Goal: Task Accomplishment & Management: Use online tool/utility

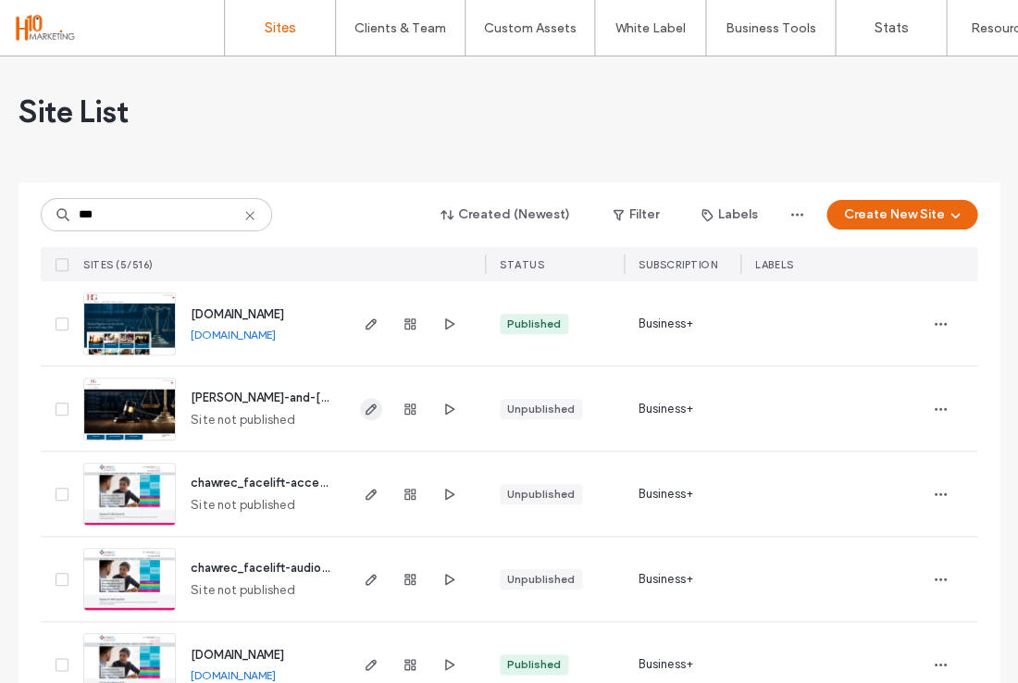
type input "***"
click at [372, 403] on icon "button" at bounding box center [371, 409] width 15 height 15
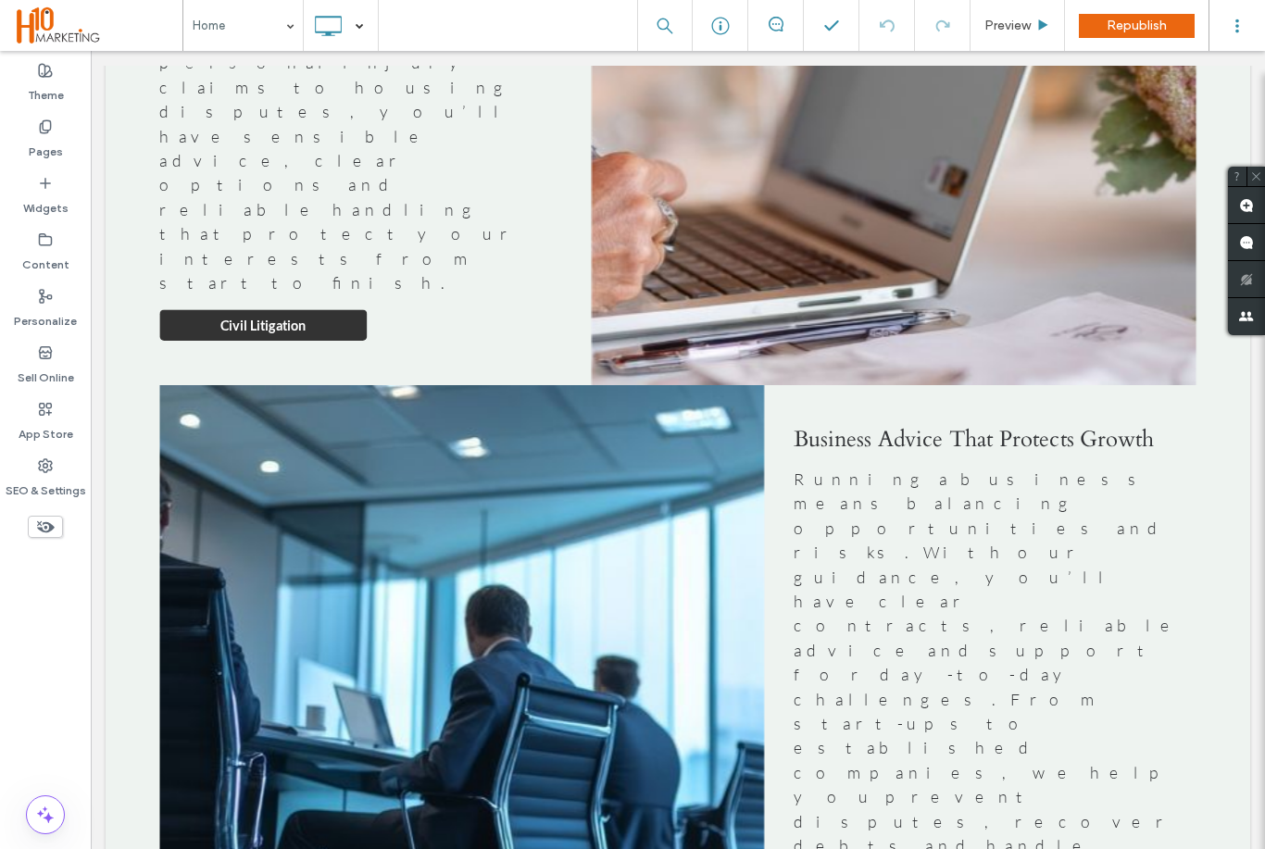
scroll to position [4965, 0]
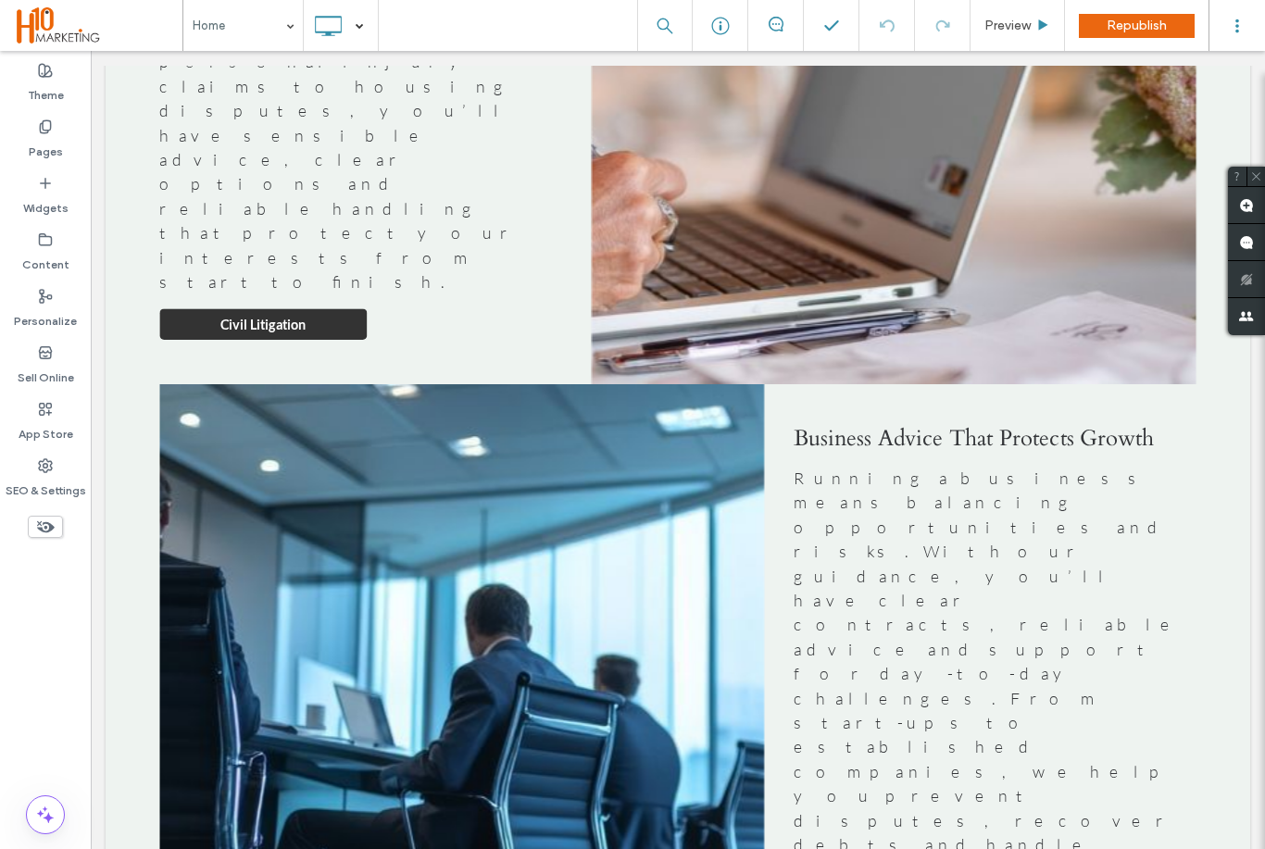
scroll to position [5059, 0]
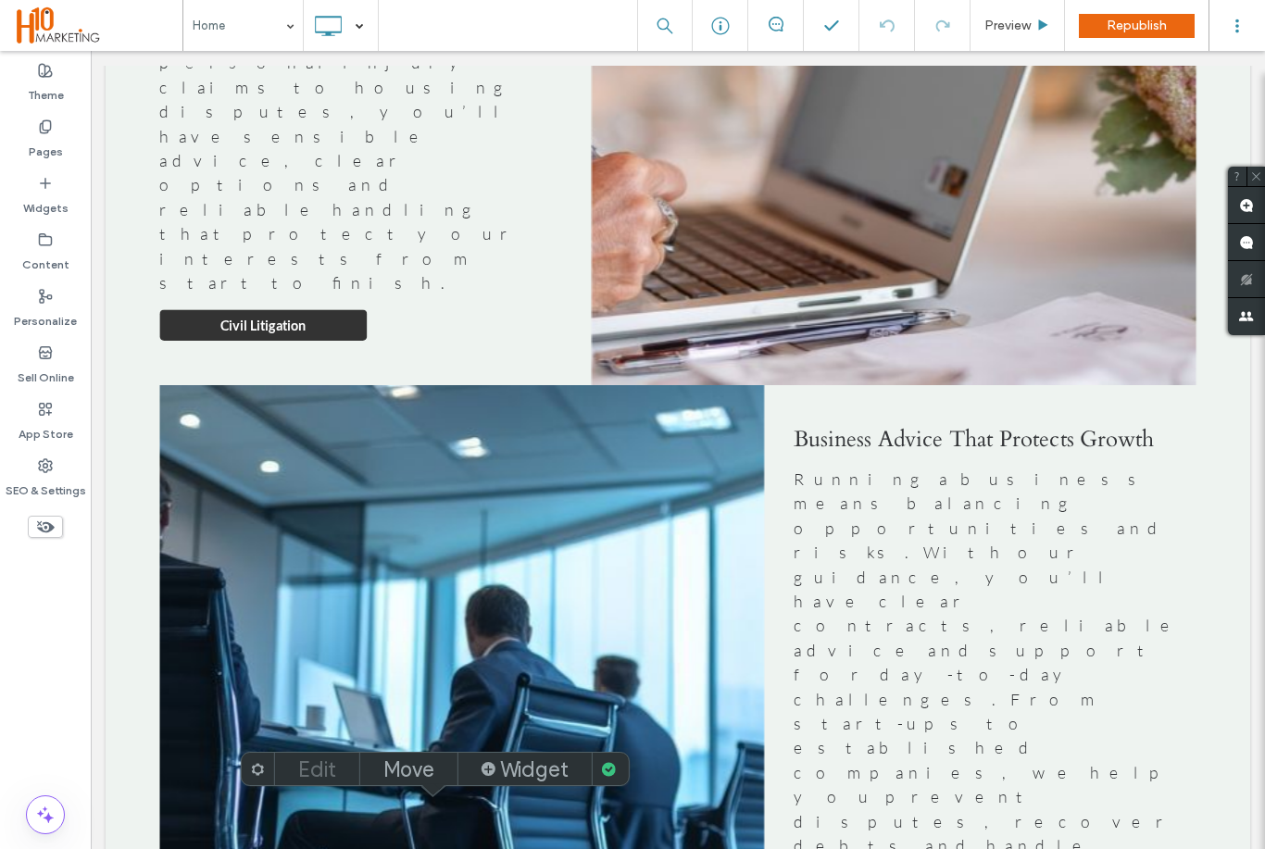
click at [327, 769] on label "Edit" at bounding box center [317, 769] width 38 height 26
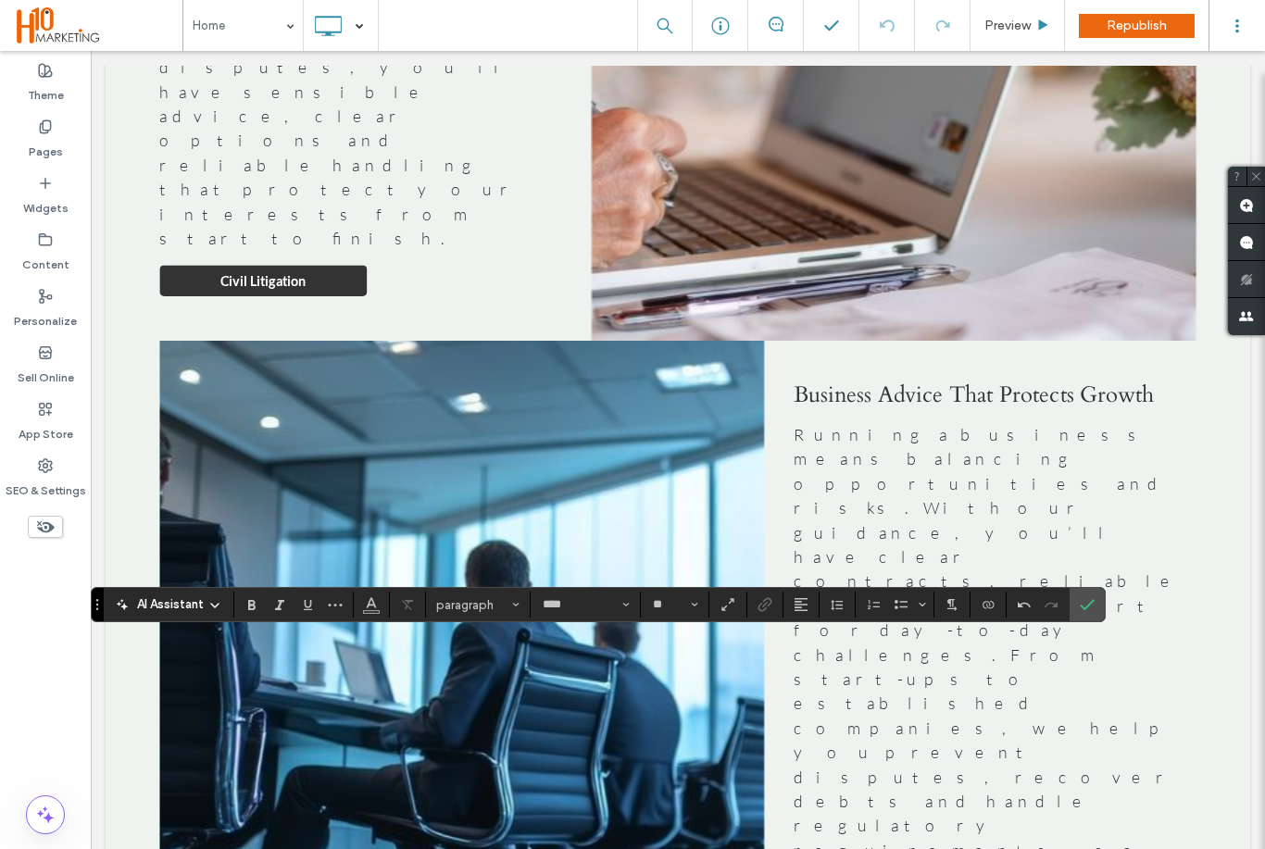
scroll to position [5087, 0]
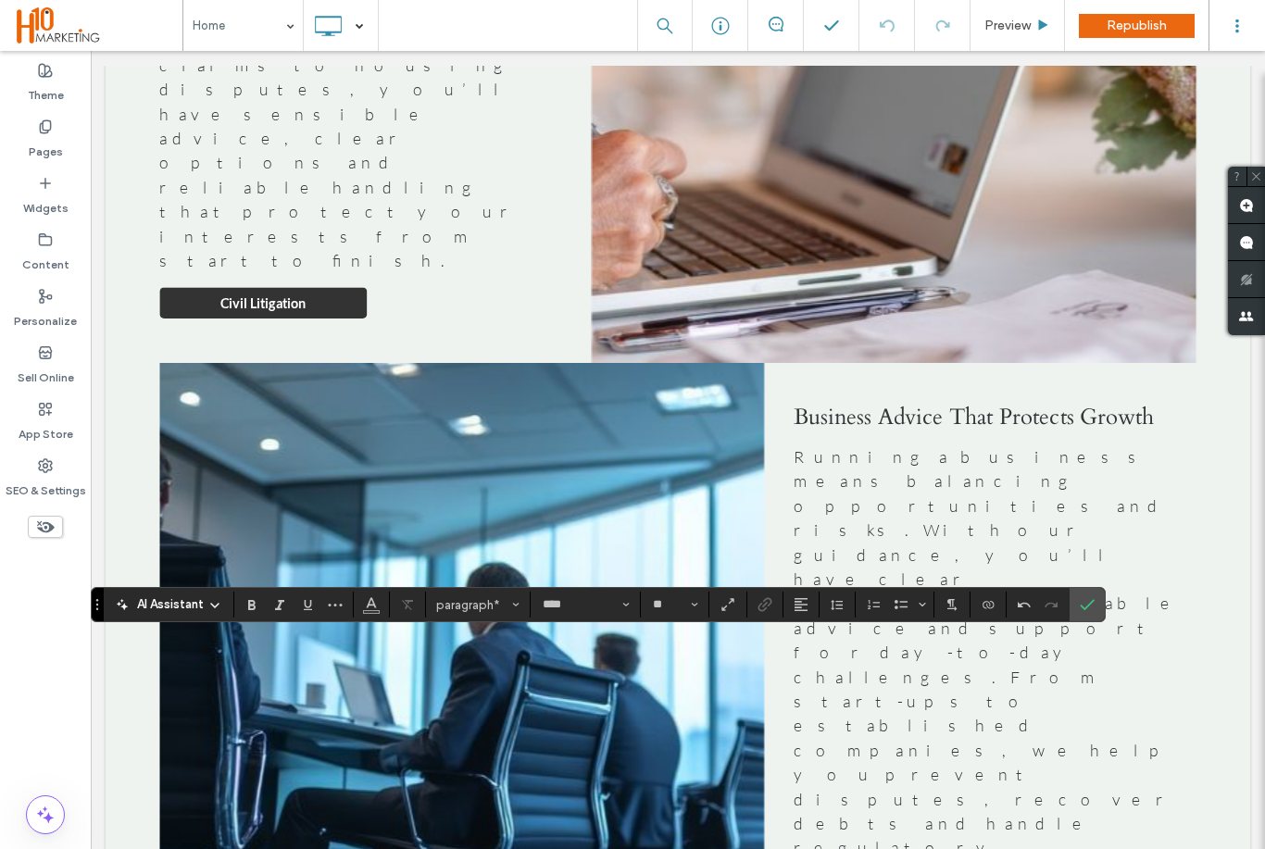
click at [475, 830] on html ".wqwq-1{fill:#231f20;} .cls-1q, .cls-2q { fill-rule: evenodd; } .cls-2q { fill:…" at bounding box center [632, 424] width 1265 height 849
click at [481, 826] on html ".wqwq-1{fill:#231f20;} .cls-1q, .cls-2q { fill-rule: evenodd; } .cls-2q { fill:…" at bounding box center [632, 424] width 1265 height 849
click at [483, 822] on html ".wqwq-1{fill:#231f20;} .cls-1q, .cls-2q { fill-rule: evenodd; } .cls-2q { fill:…" at bounding box center [632, 424] width 1265 height 849
click at [563, 827] on html ".wqwq-1{fill:#231f20;} .cls-1q, .cls-2q { fill-rule: evenodd; } .cls-2q { fill:…" at bounding box center [632, 424] width 1265 height 849
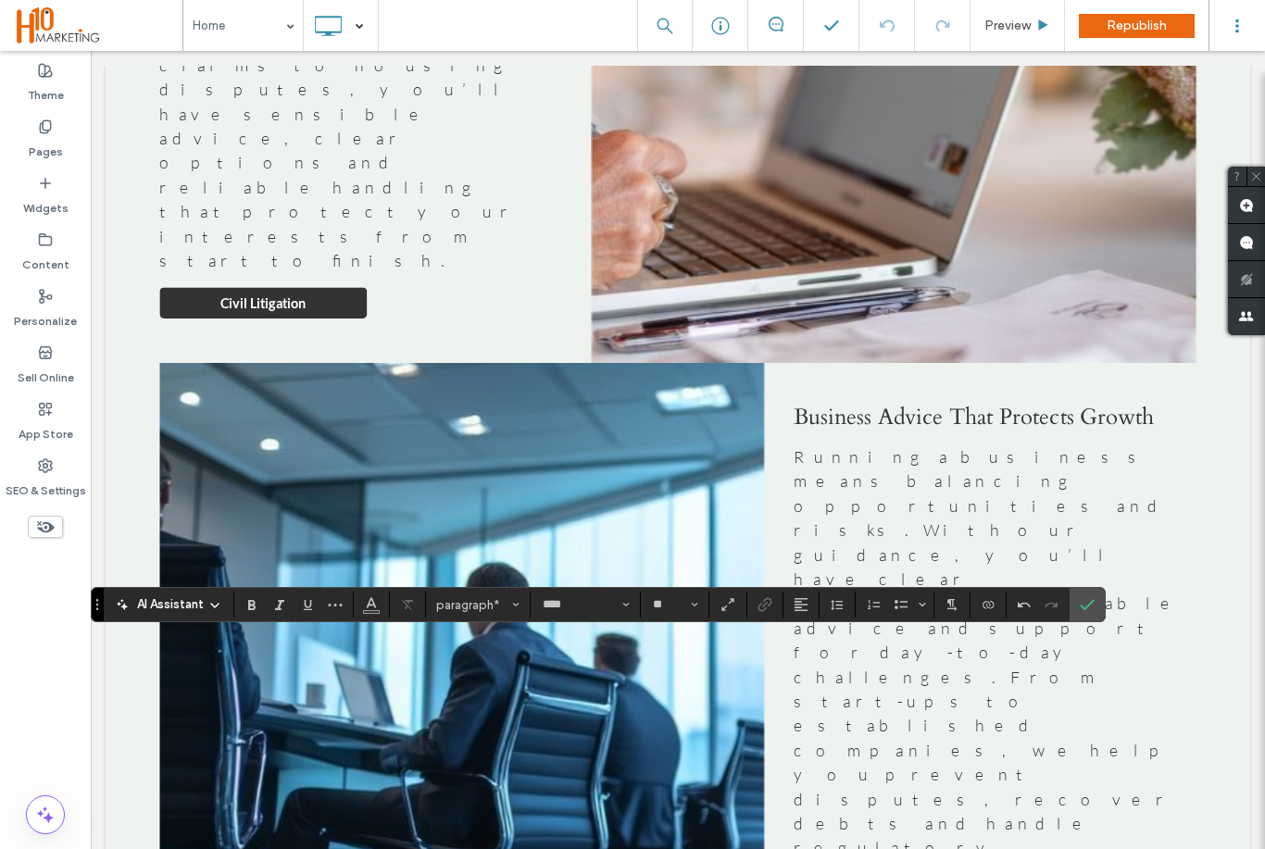
click at [566, 824] on html ".wqwq-1{fill:#231f20;} .cls-1q, .cls-2q { fill-rule: evenodd; } .cls-2q { fill:…" at bounding box center [632, 424] width 1265 height 849
click at [591, 824] on html ".wqwq-1{fill:#231f20;} .cls-1q, .cls-2q { fill-rule: evenodd; } .cls-2q { fill:…" at bounding box center [632, 424] width 1265 height 849
click at [201, 832] on html ".wqwq-1{fill:#231f20;} .cls-1q, .cls-2q { fill-rule: evenodd; } .cls-2q { fill:…" at bounding box center [632, 424] width 1265 height 849
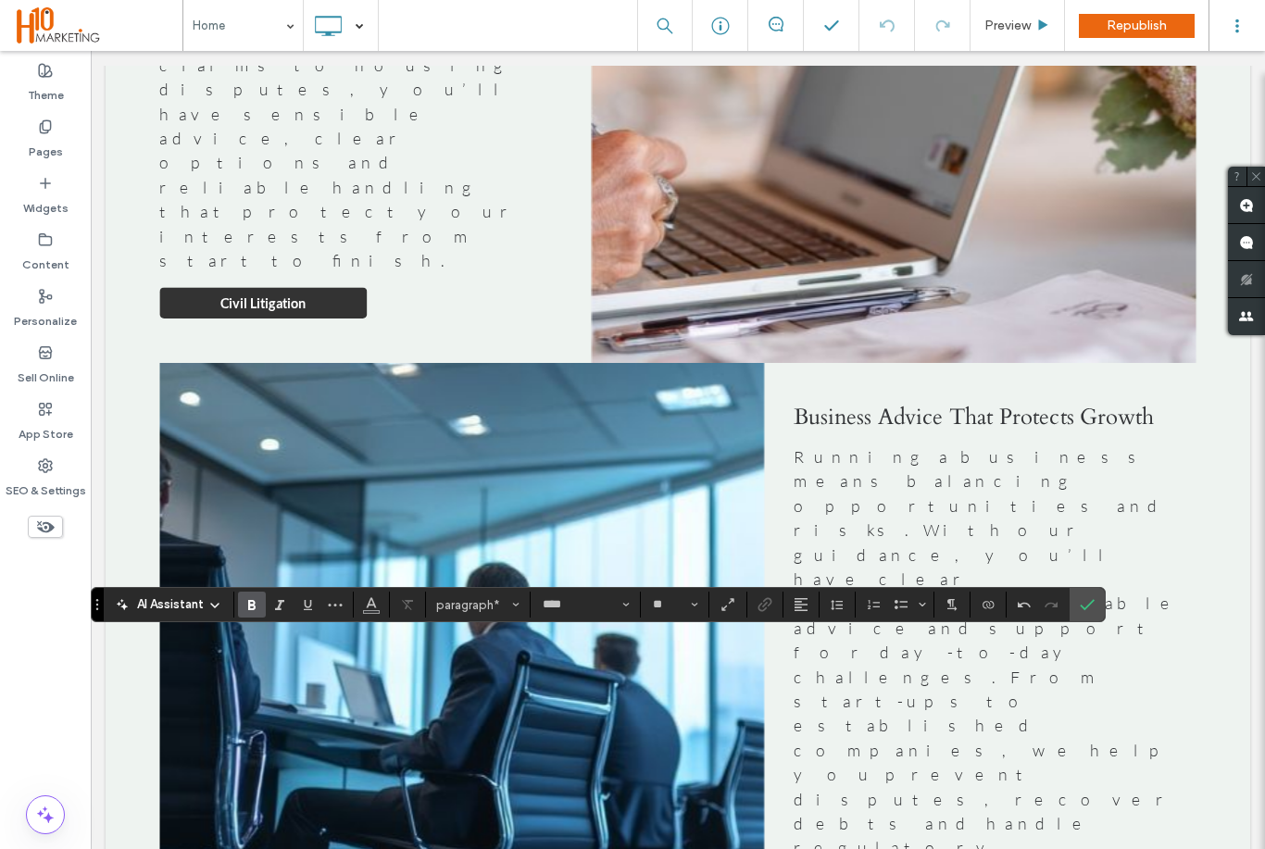
click at [192, 823] on html ".wqwq-1{fill:#231f20;} .cls-1q, .cls-2q { fill-rule: evenodd; } .cls-2q { fill:…" at bounding box center [632, 424] width 1265 height 849
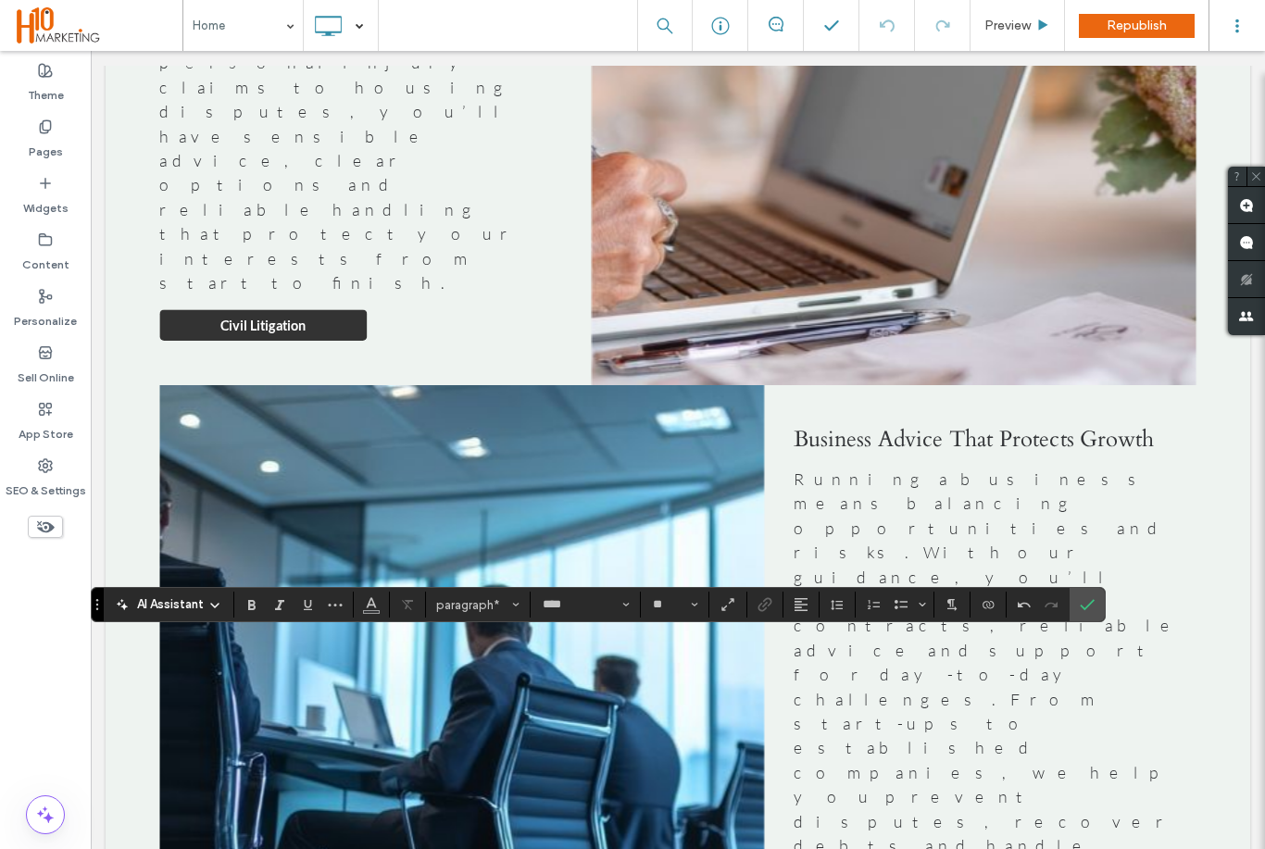
scroll to position [5031, 0]
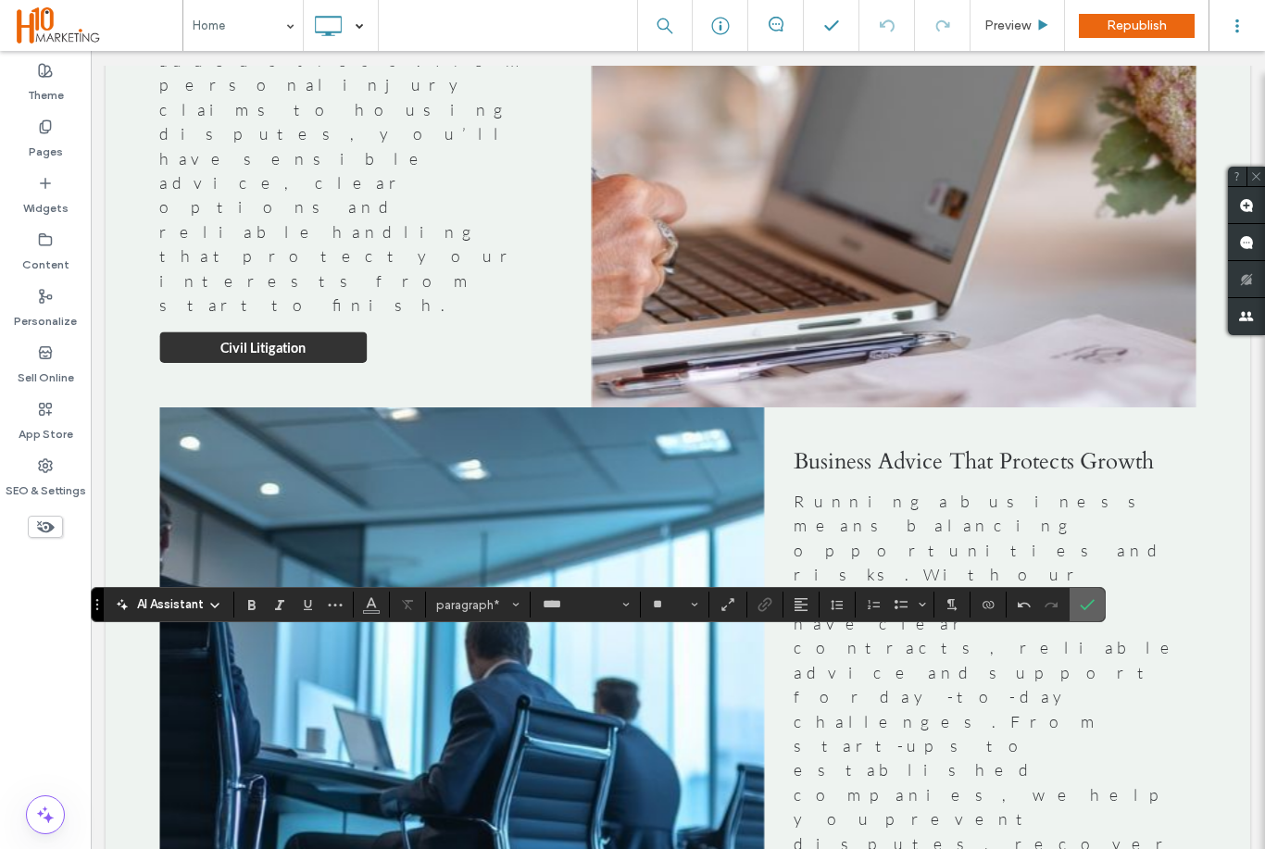
click at [1093, 611] on icon "Confirm" at bounding box center [1087, 604] width 15 height 15
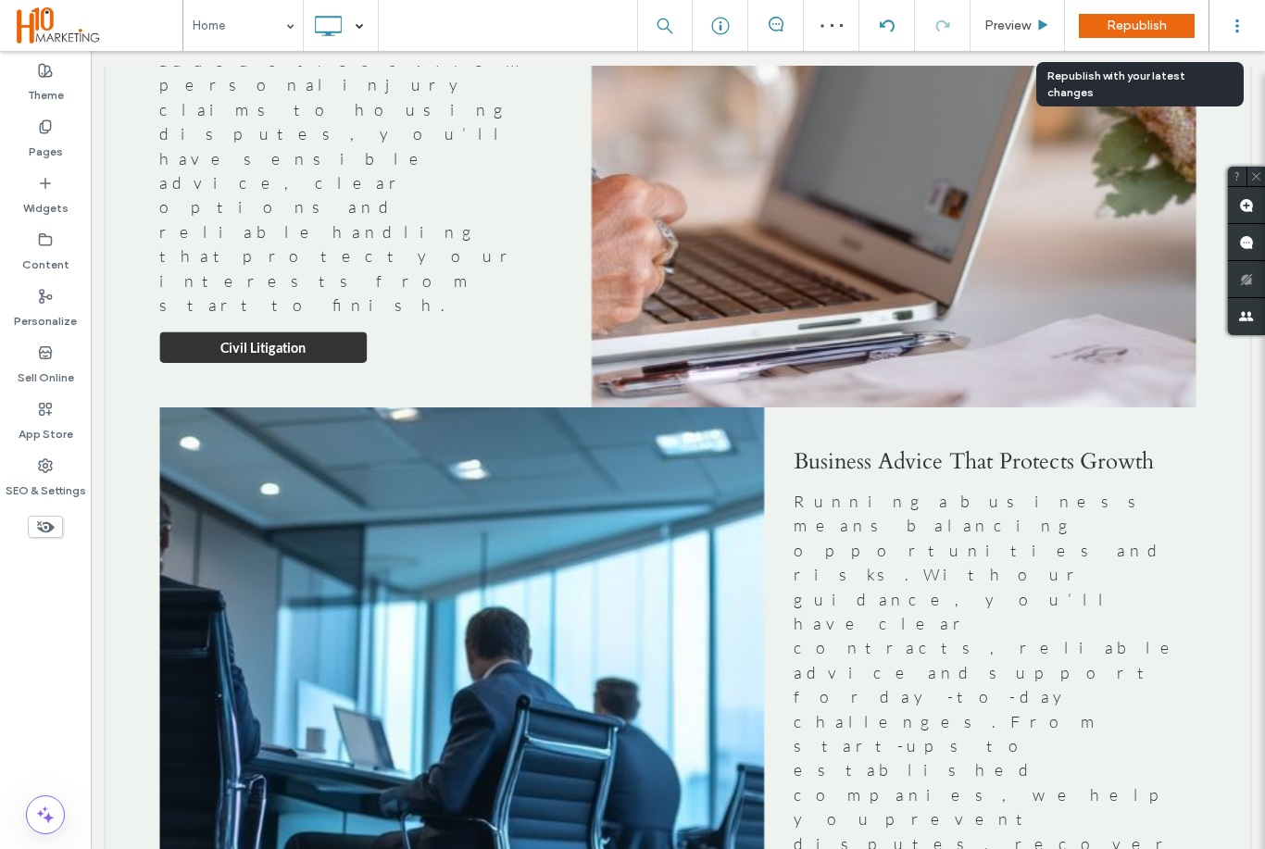
click at [1160, 29] on span "Republish" at bounding box center [1136, 26] width 60 height 16
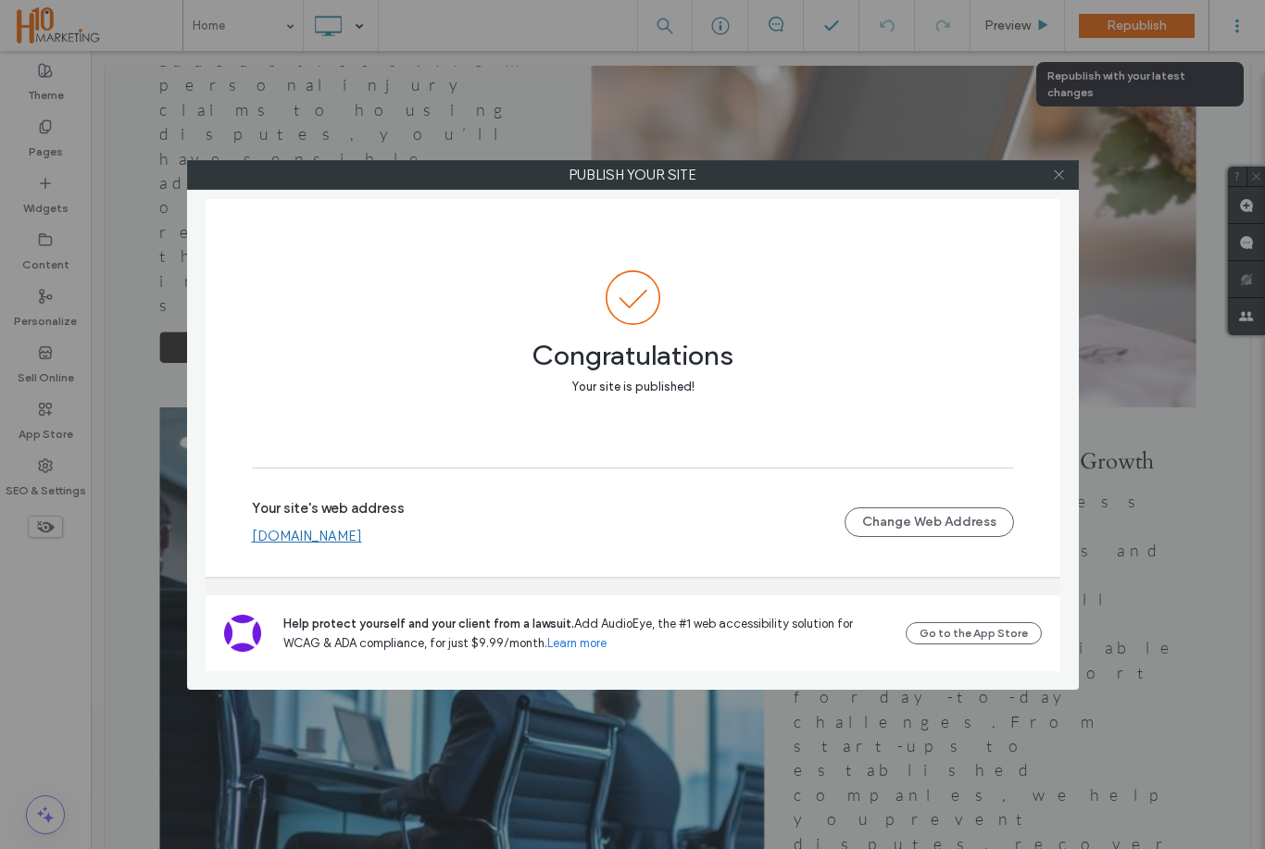
click at [1060, 186] on span at bounding box center [1059, 175] width 14 height 28
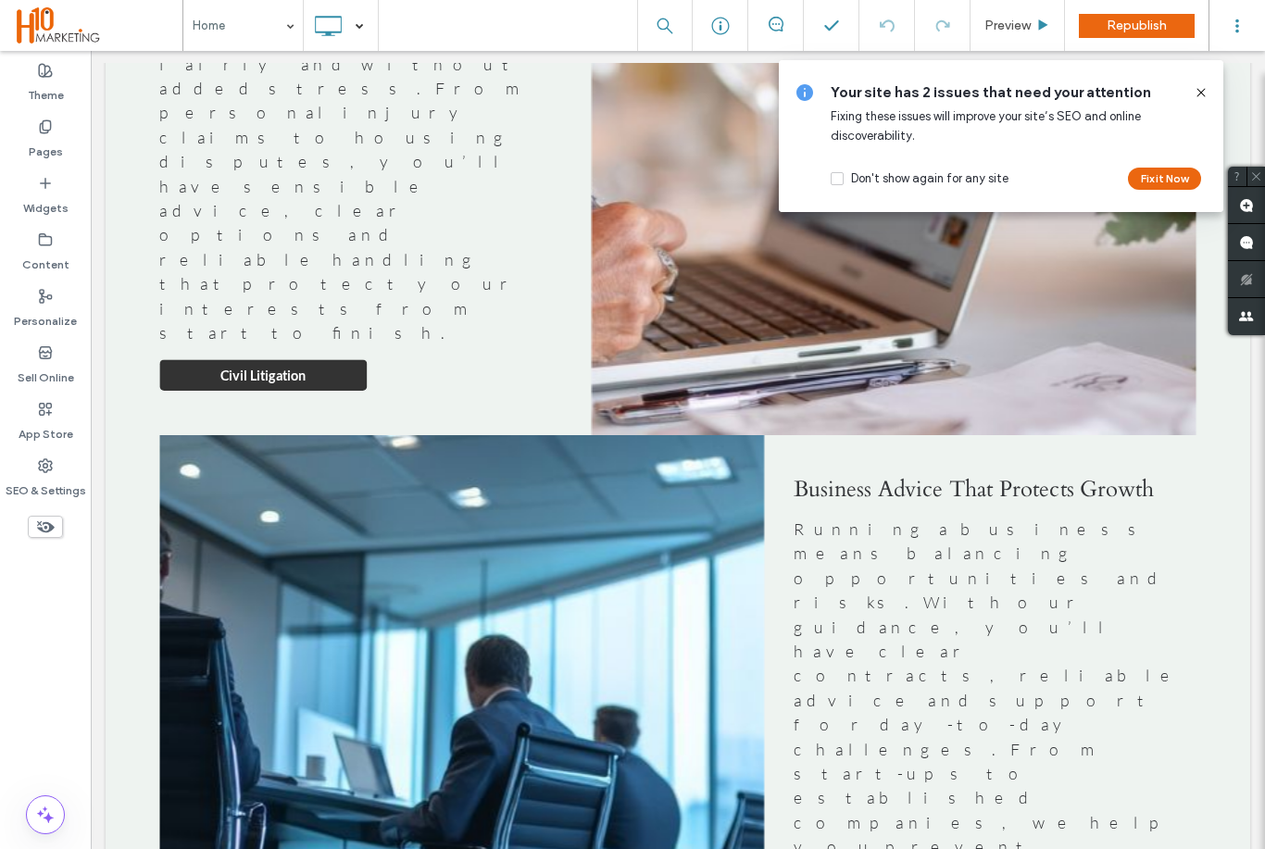
scroll to position [4965, 0]
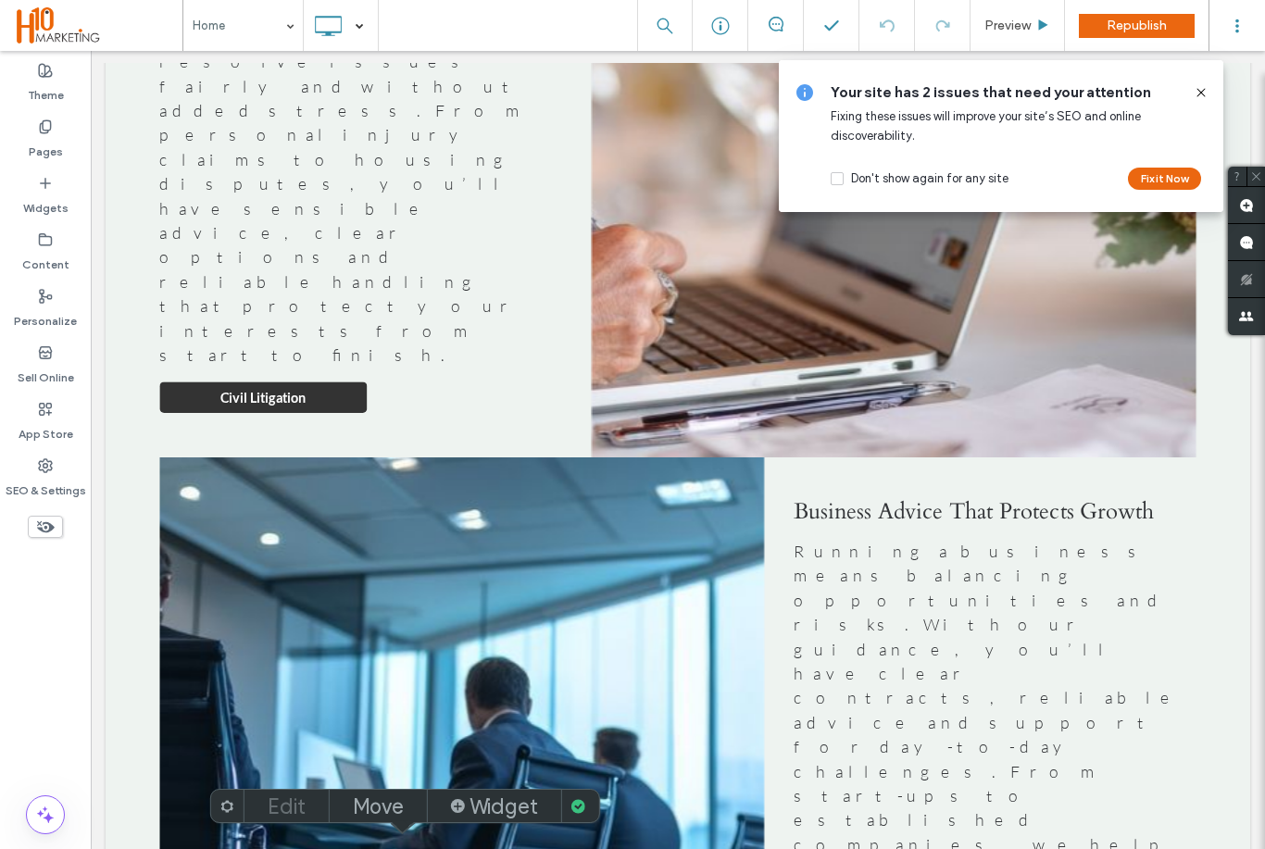
click at [293, 808] on label "Edit" at bounding box center [287, 807] width 38 height 26
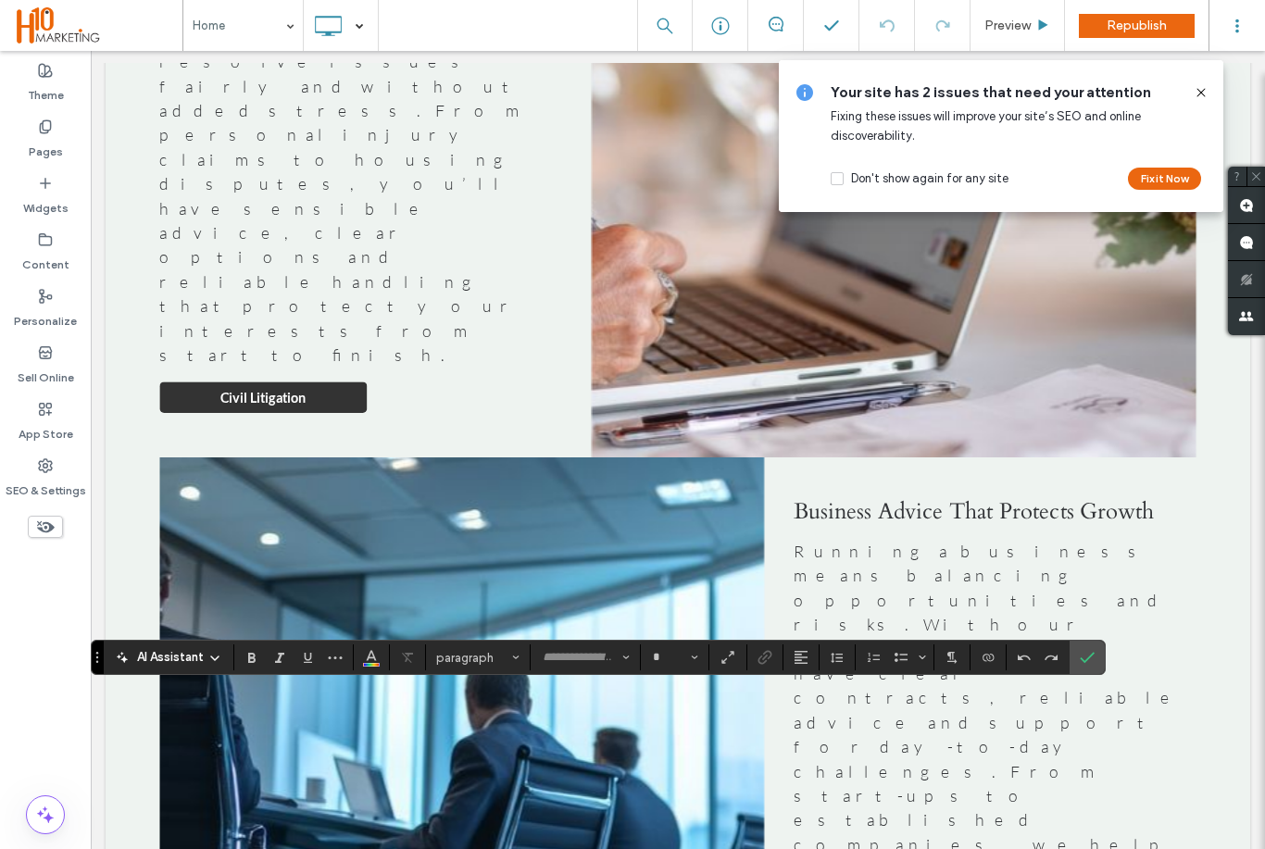
type input "****"
type input "**"
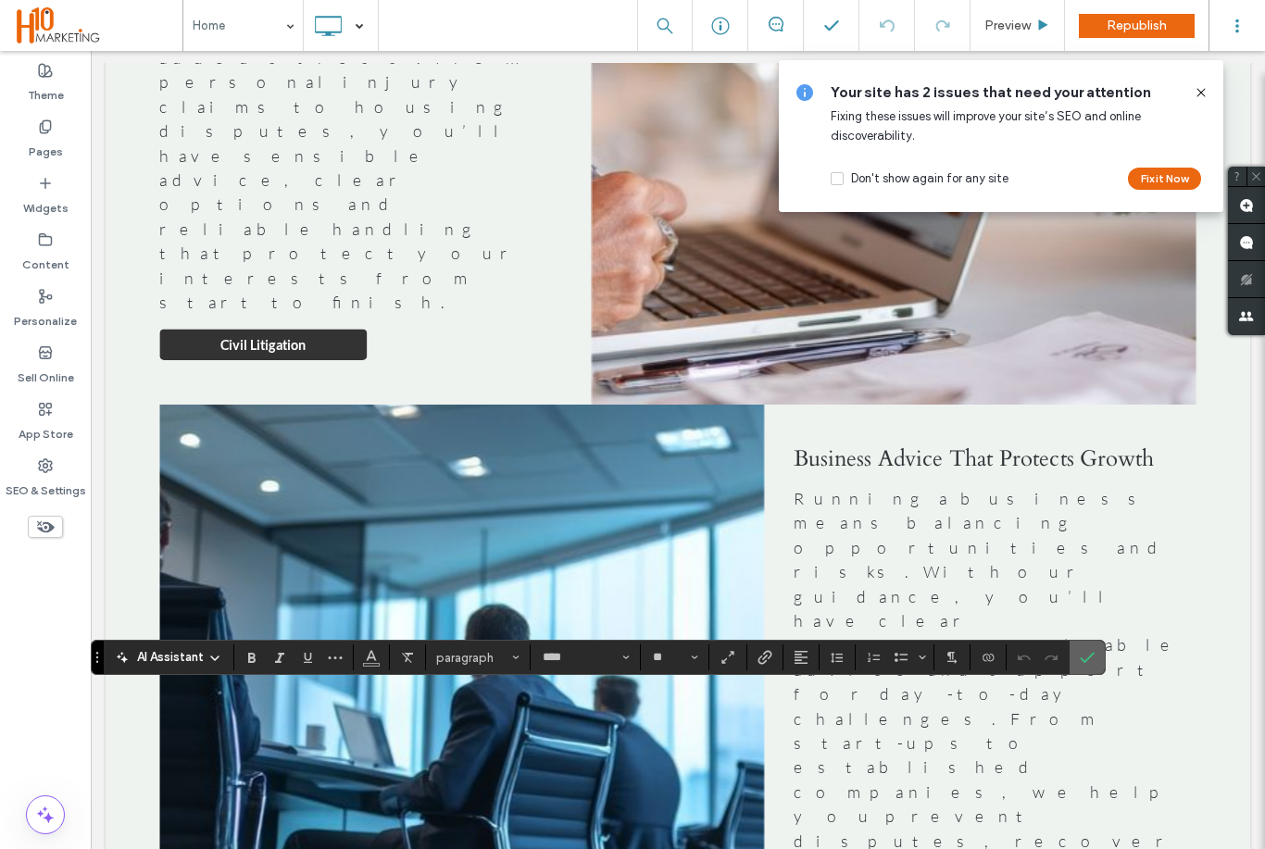
click at [1088, 664] on icon "Confirm" at bounding box center [1087, 657] width 15 height 15
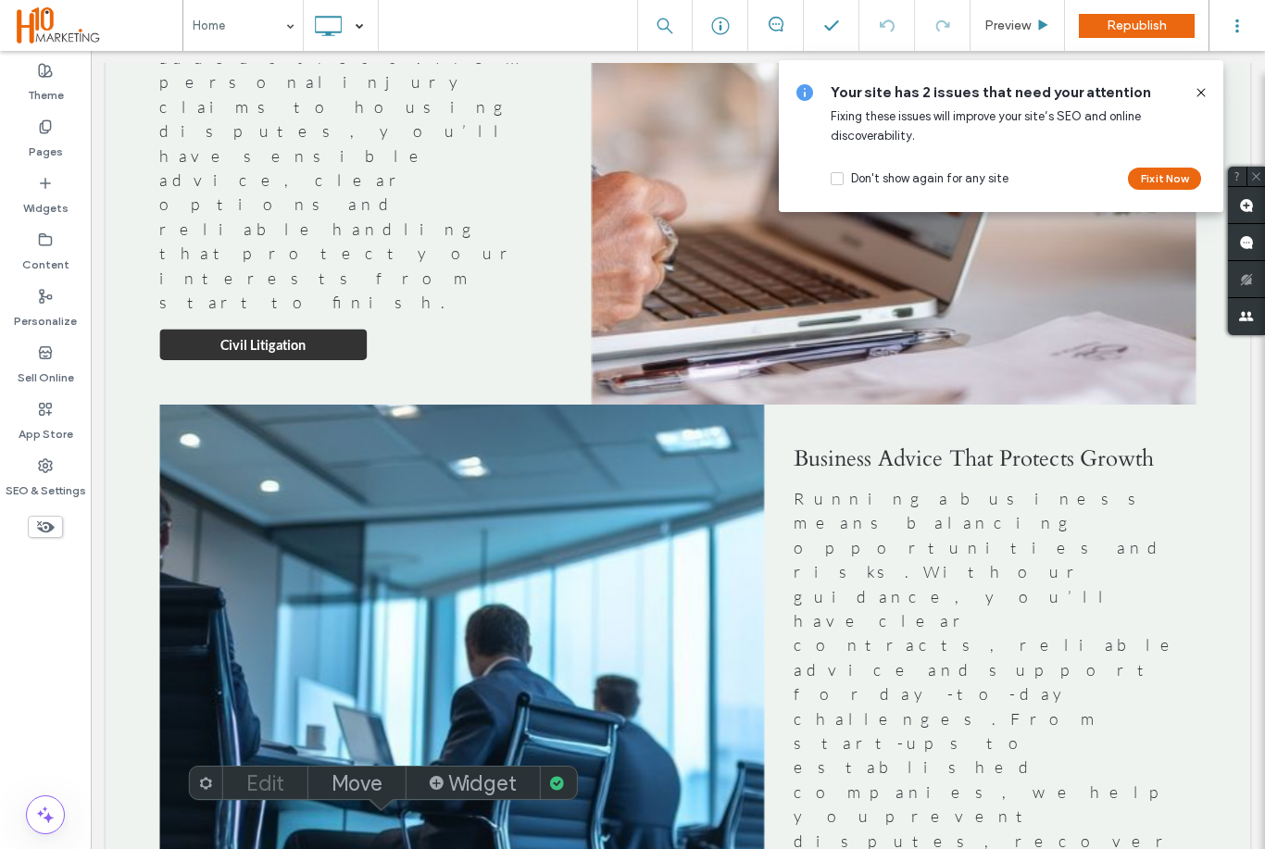
click at [277, 782] on label "Edit" at bounding box center [265, 783] width 38 height 26
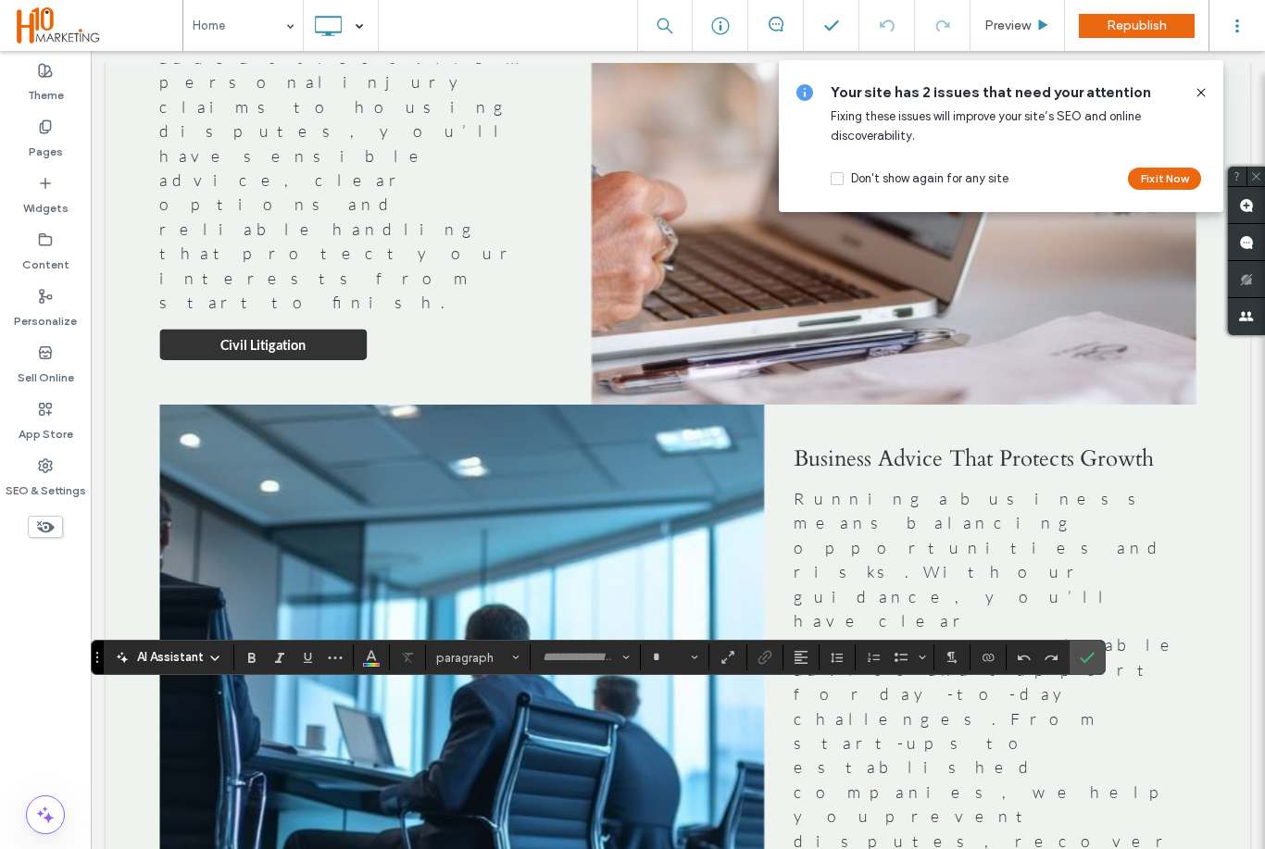
type input "****"
type input "**"
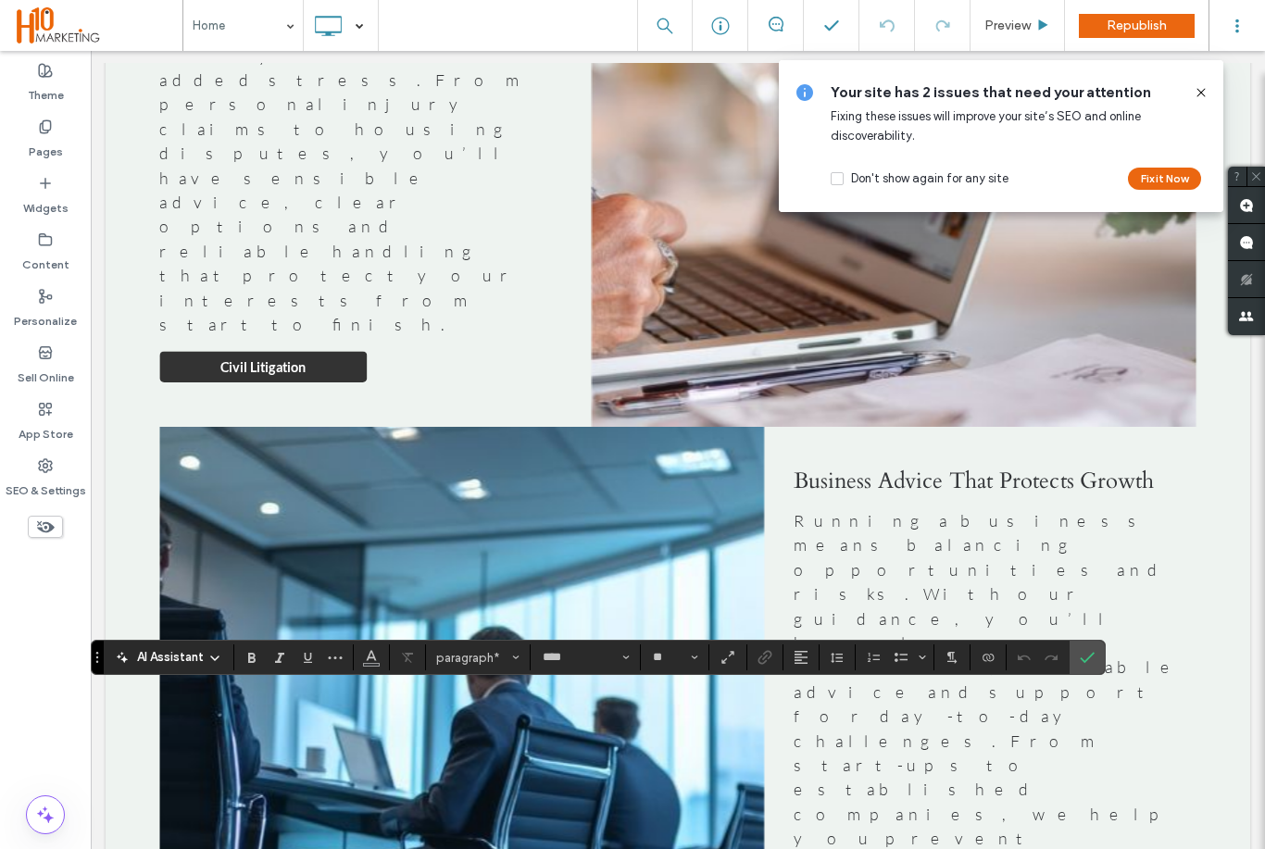
scroll to position [6, 0]
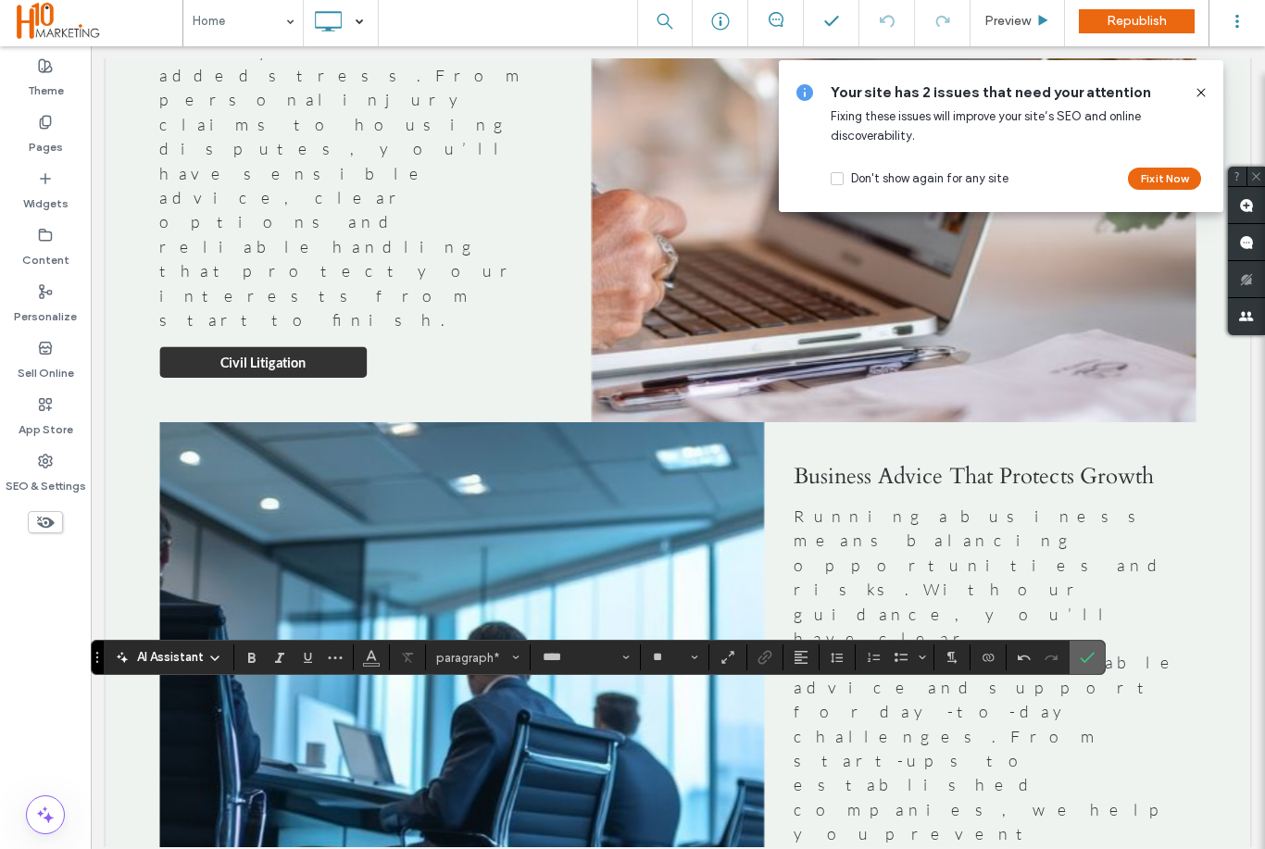
click at [1093, 660] on icon "Confirm" at bounding box center [1087, 657] width 15 height 15
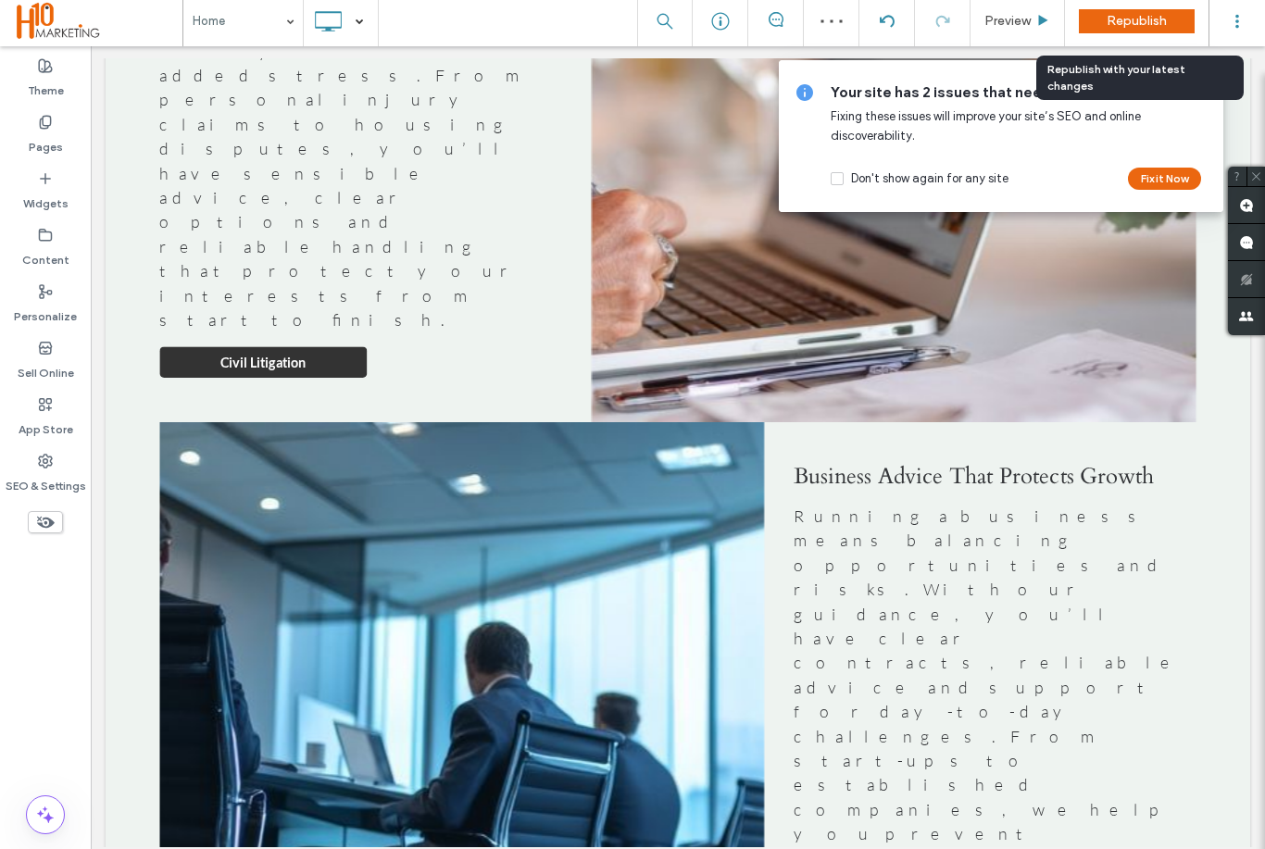
click at [1144, 25] on span "Republish" at bounding box center [1136, 21] width 60 height 16
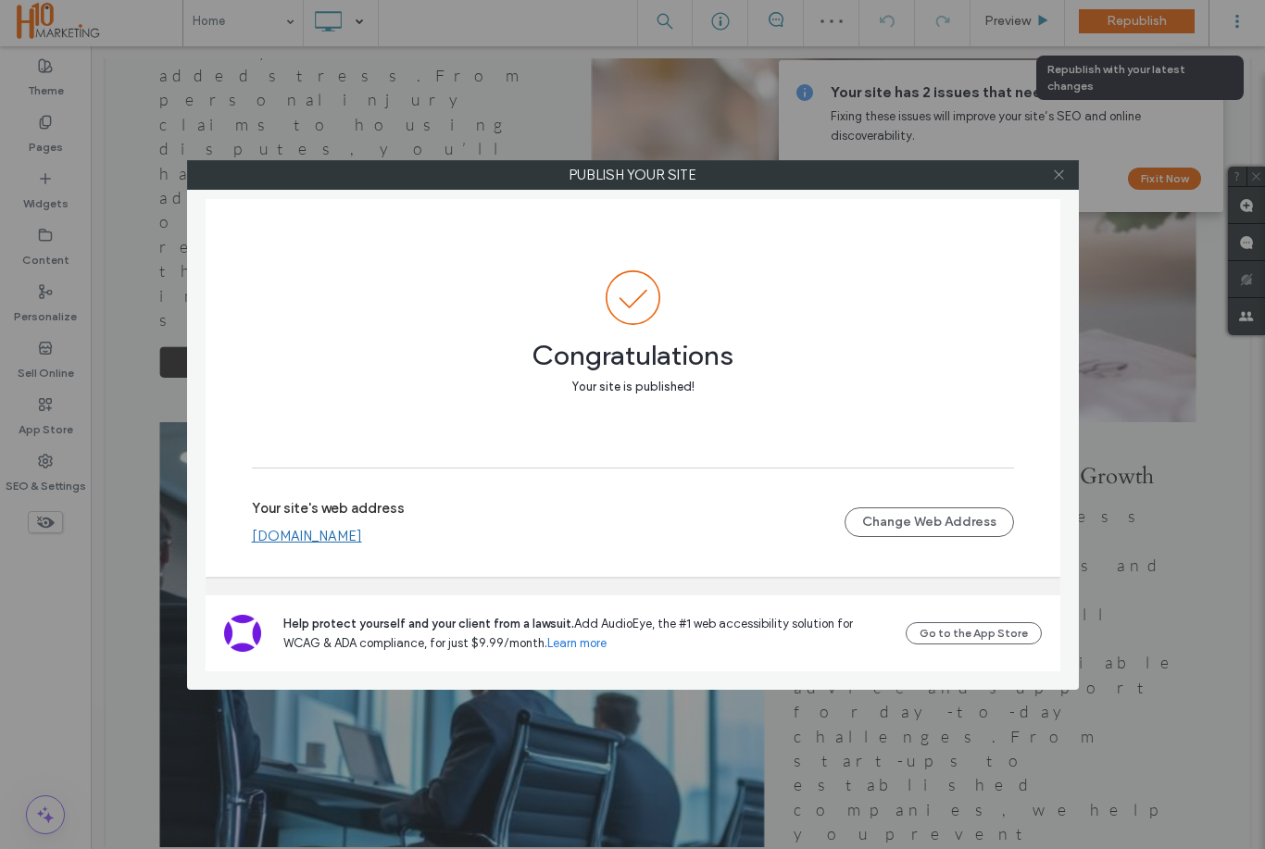
click at [1055, 170] on icon at bounding box center [1059, 175] width 14 height 14
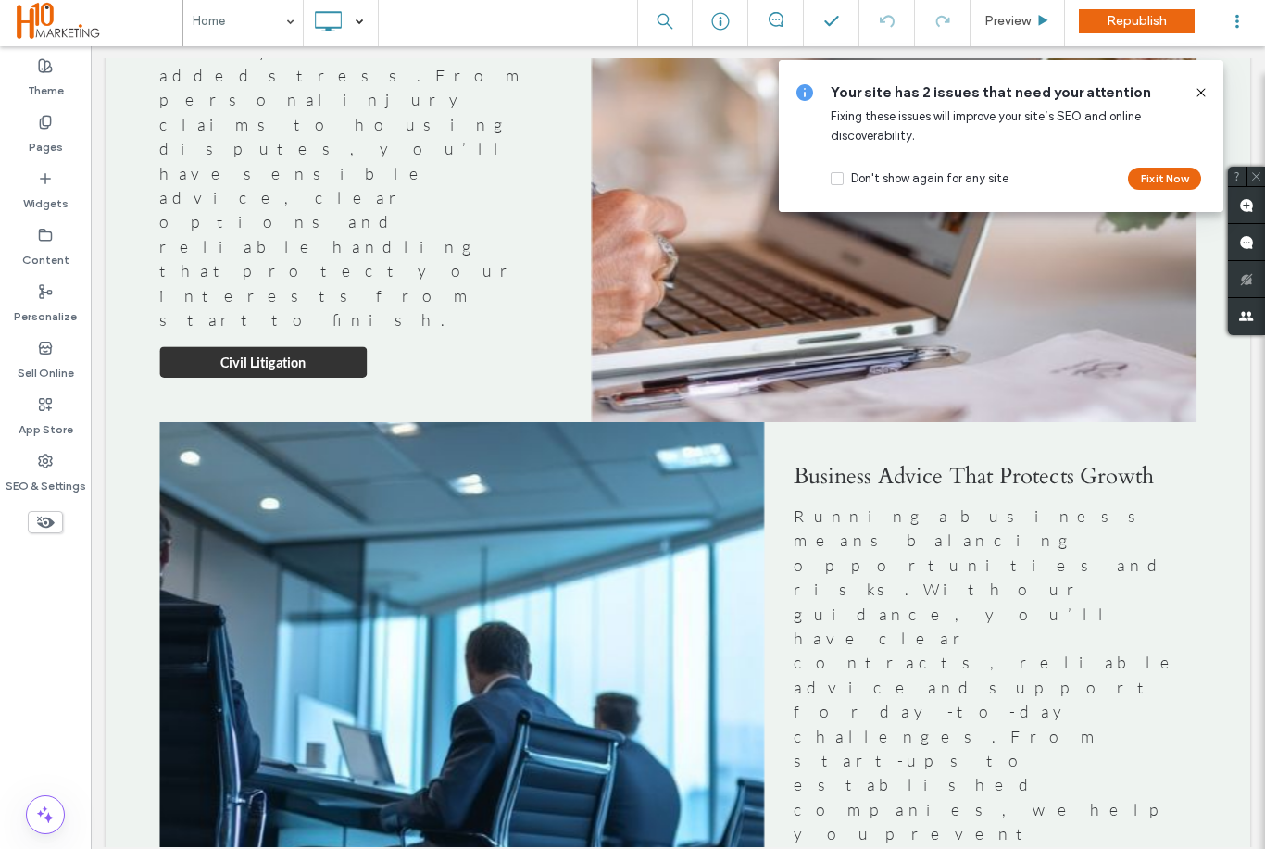
click at [1206, 94] on icon at bounding box center [1200, 92] width 15 height 15
click at [1194, 98] on icon at bounding box center [1200, 92] width 15 height 15
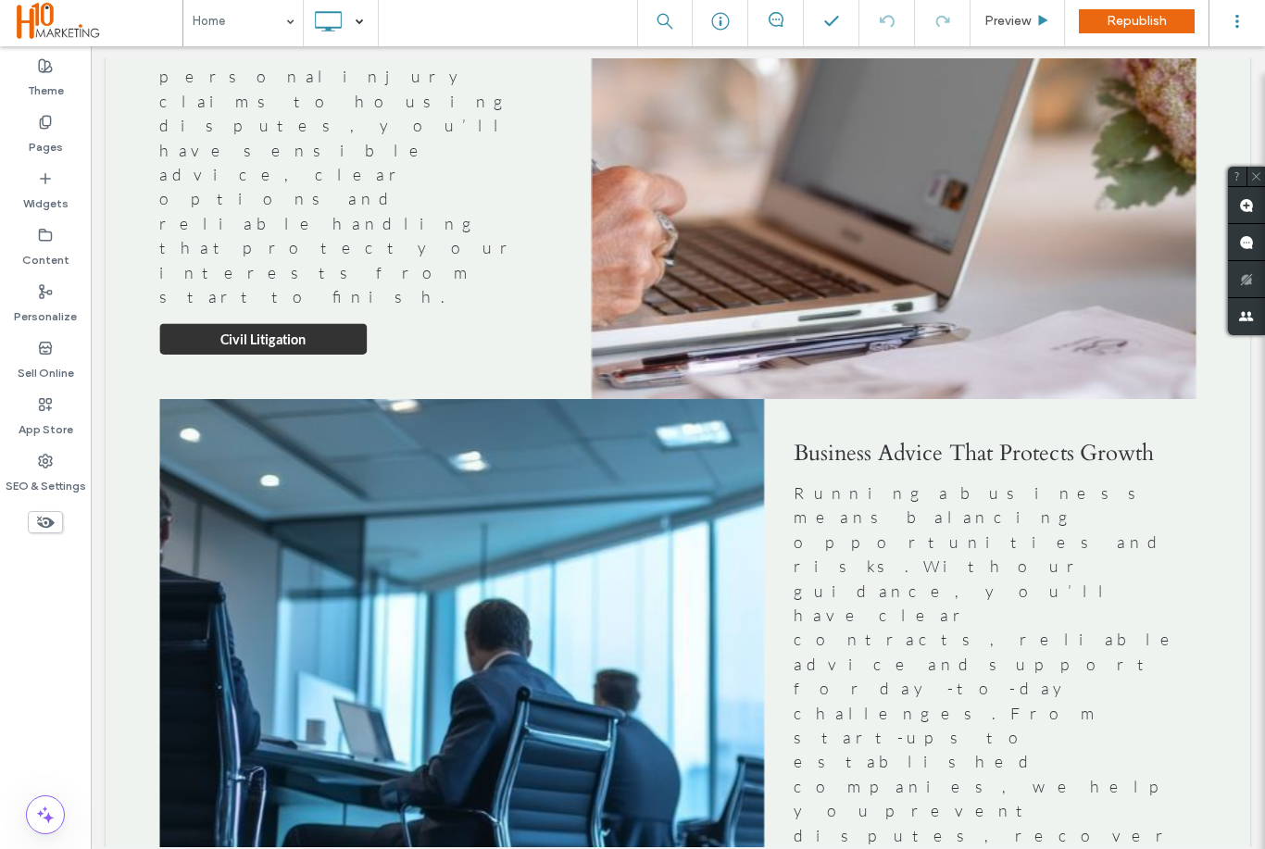
scroll to position [5031, 0]
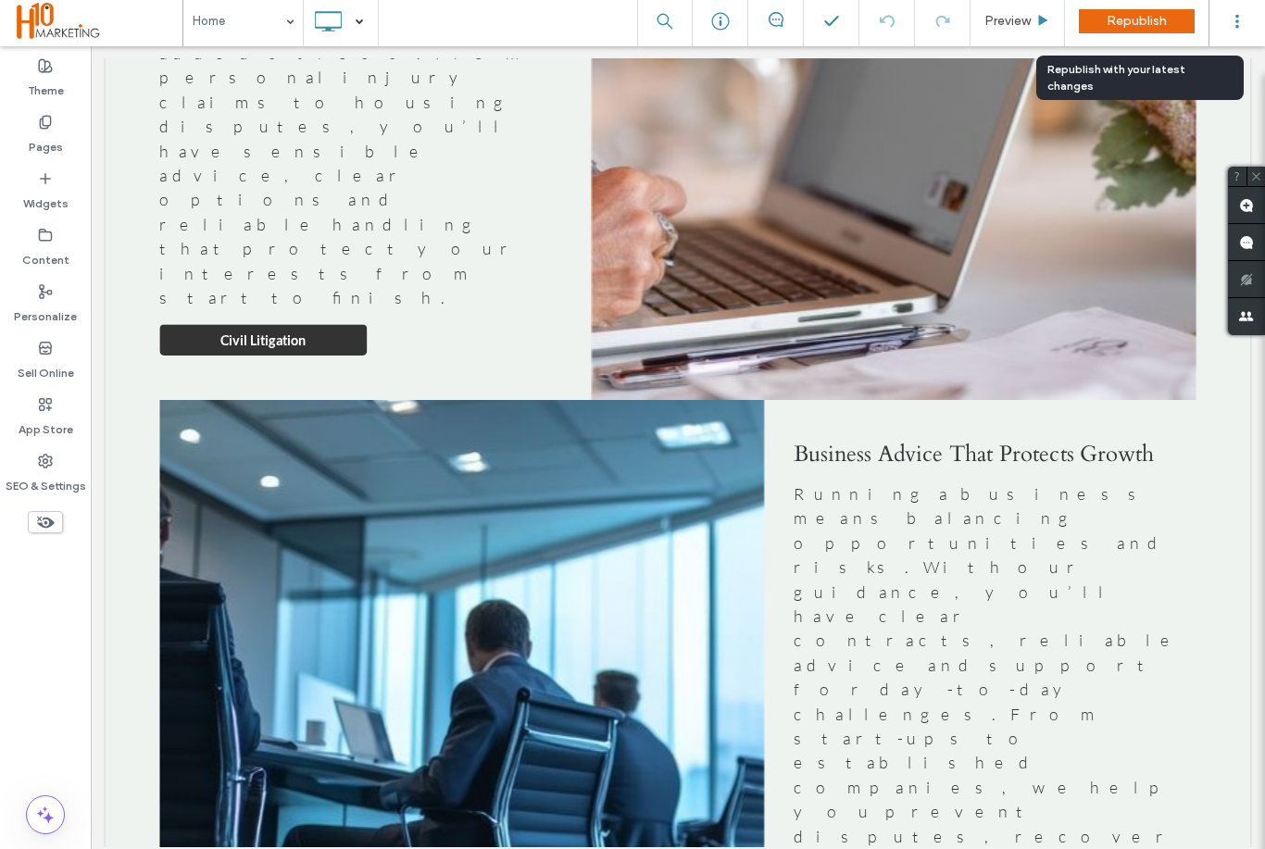
click at [1136, 22] on span "Republish" at bounding box center [1136, 21] width 60 height 16
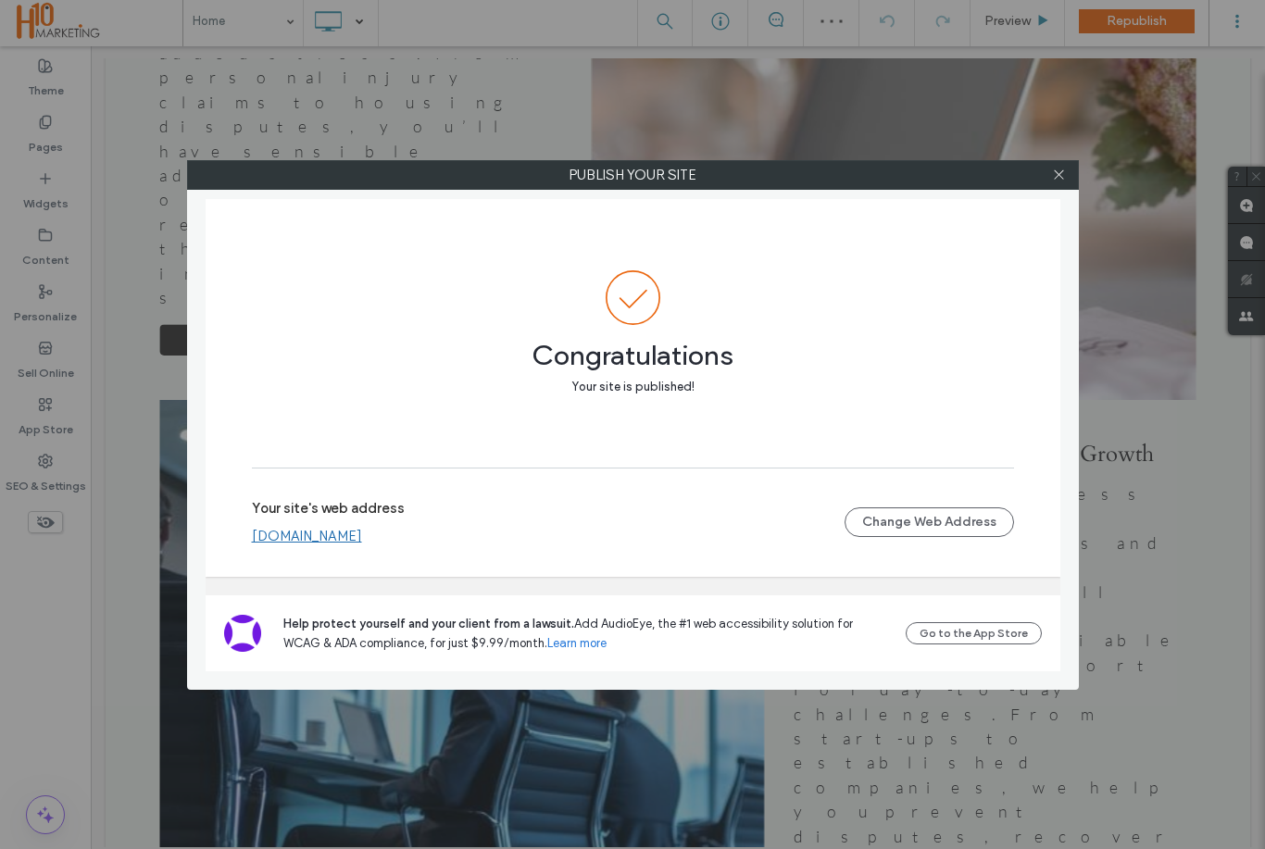
click at [1045, 180] on div at bounding box center [1059, 175] width 28 height 28
click at [1039, 169] on label "Publish your site" at bounding box center [633, 175] width 890 height 28
click at [1064, 163] on span at bounding box center [1059, 175] width 14 height 28
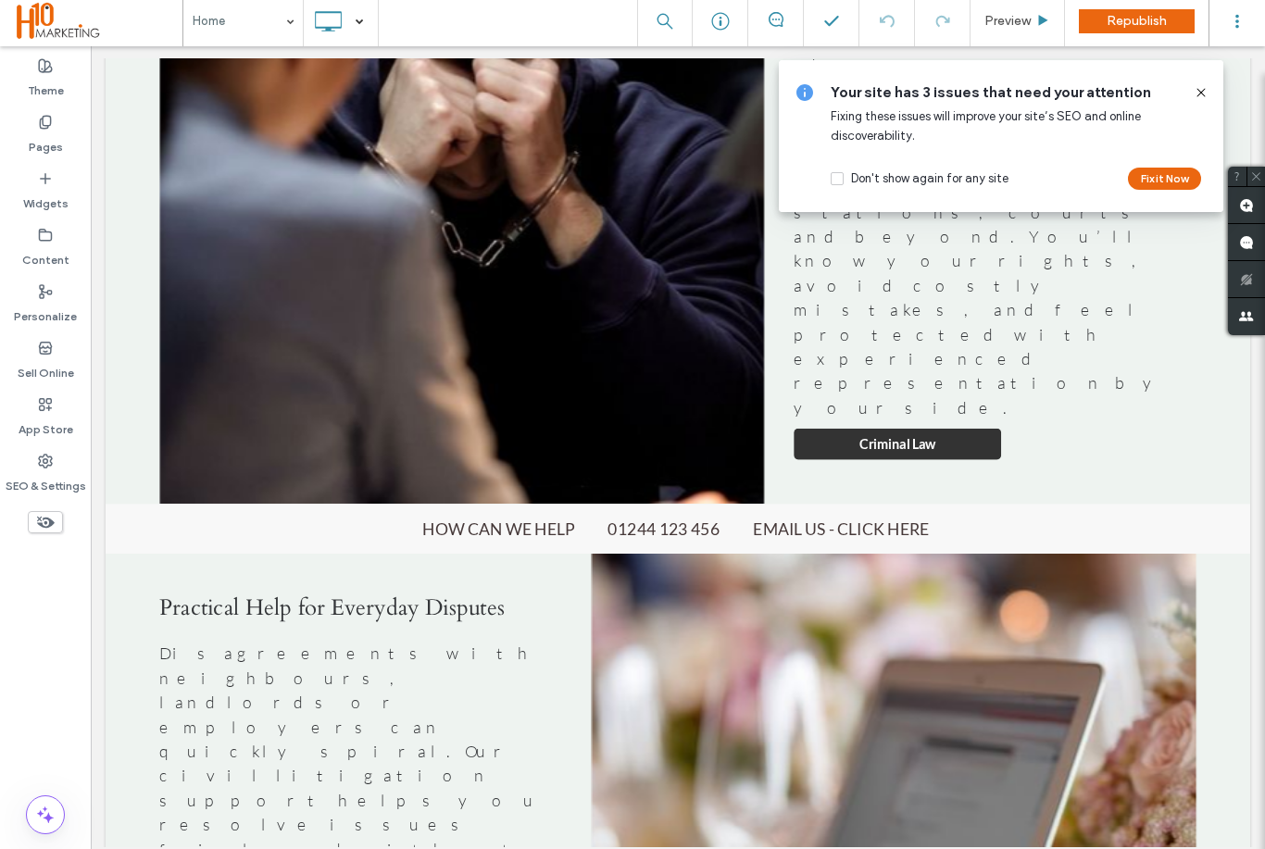
scroll to position [4015, 0]
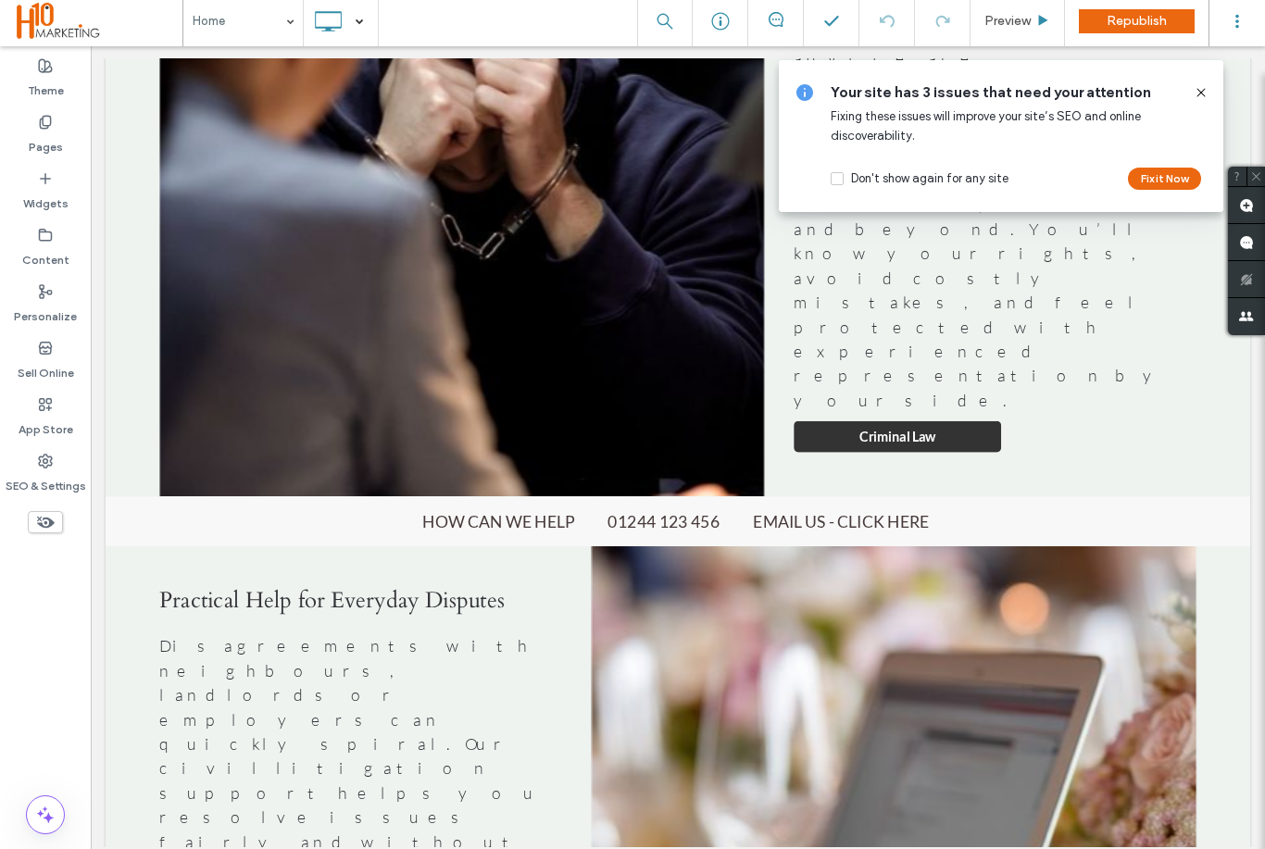
click at [91, 44] on div at bounding box center [91, 44] width 0 height 0
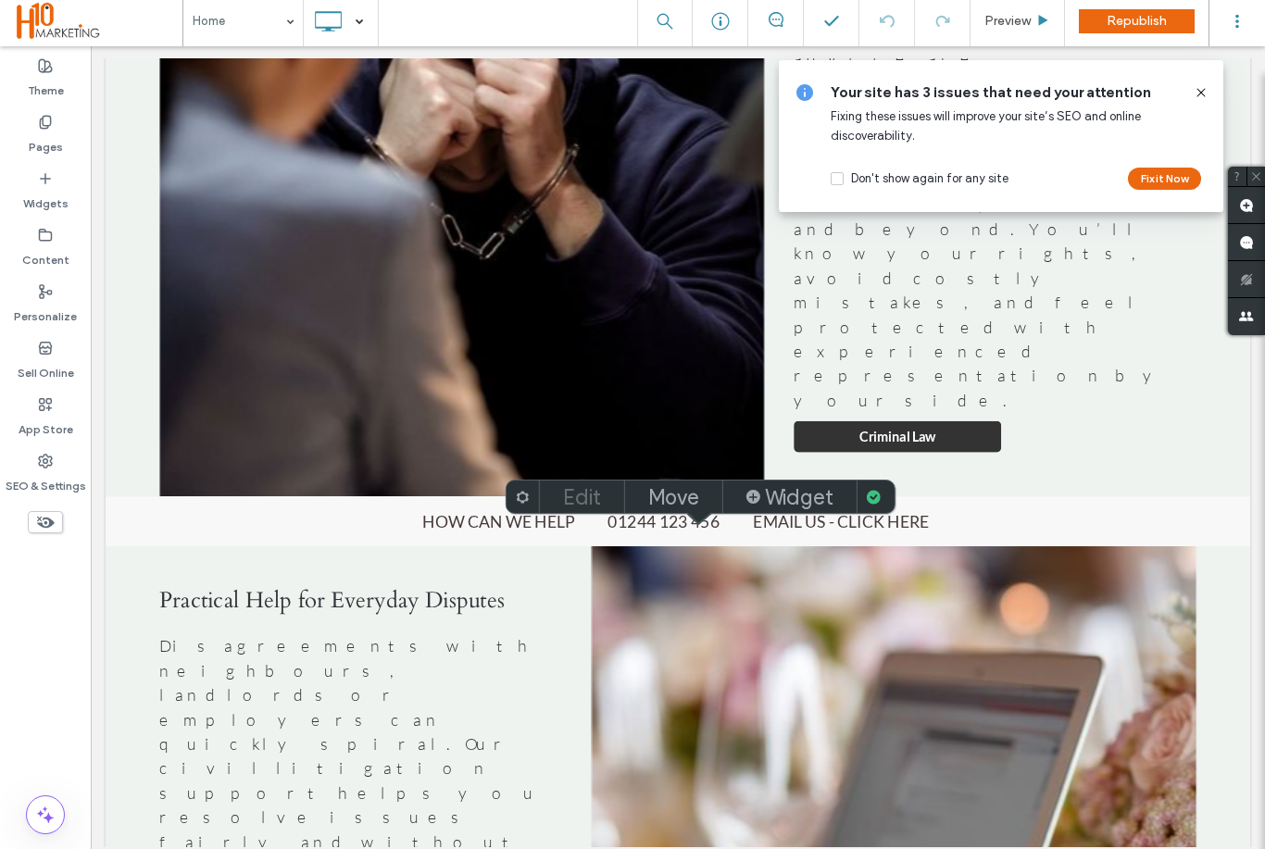
click at [601, 506] on label "Edit" at bounding box center [582, 497] width 38 height 26
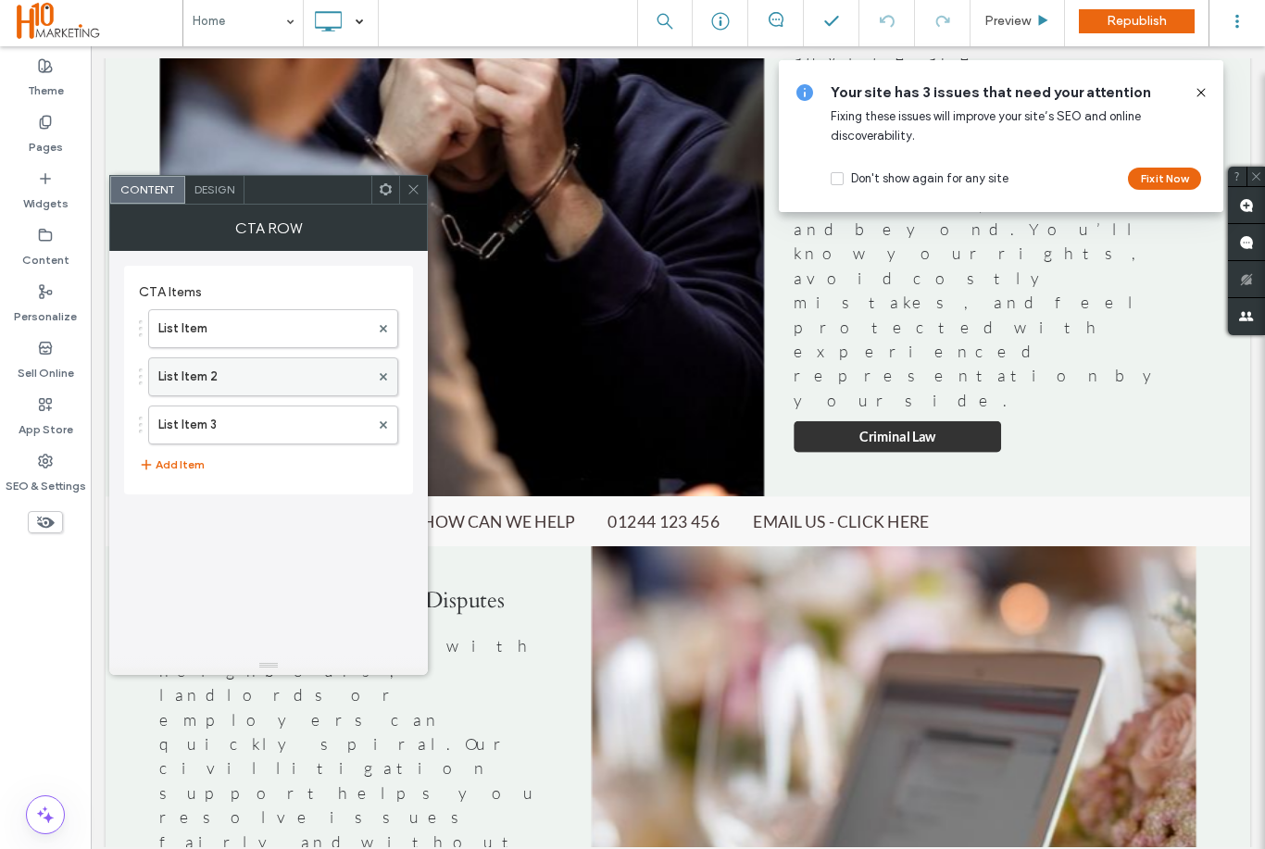
click at [284, 384] on label "List Item 2" at bounding box center [263, 376] width 211 height 37
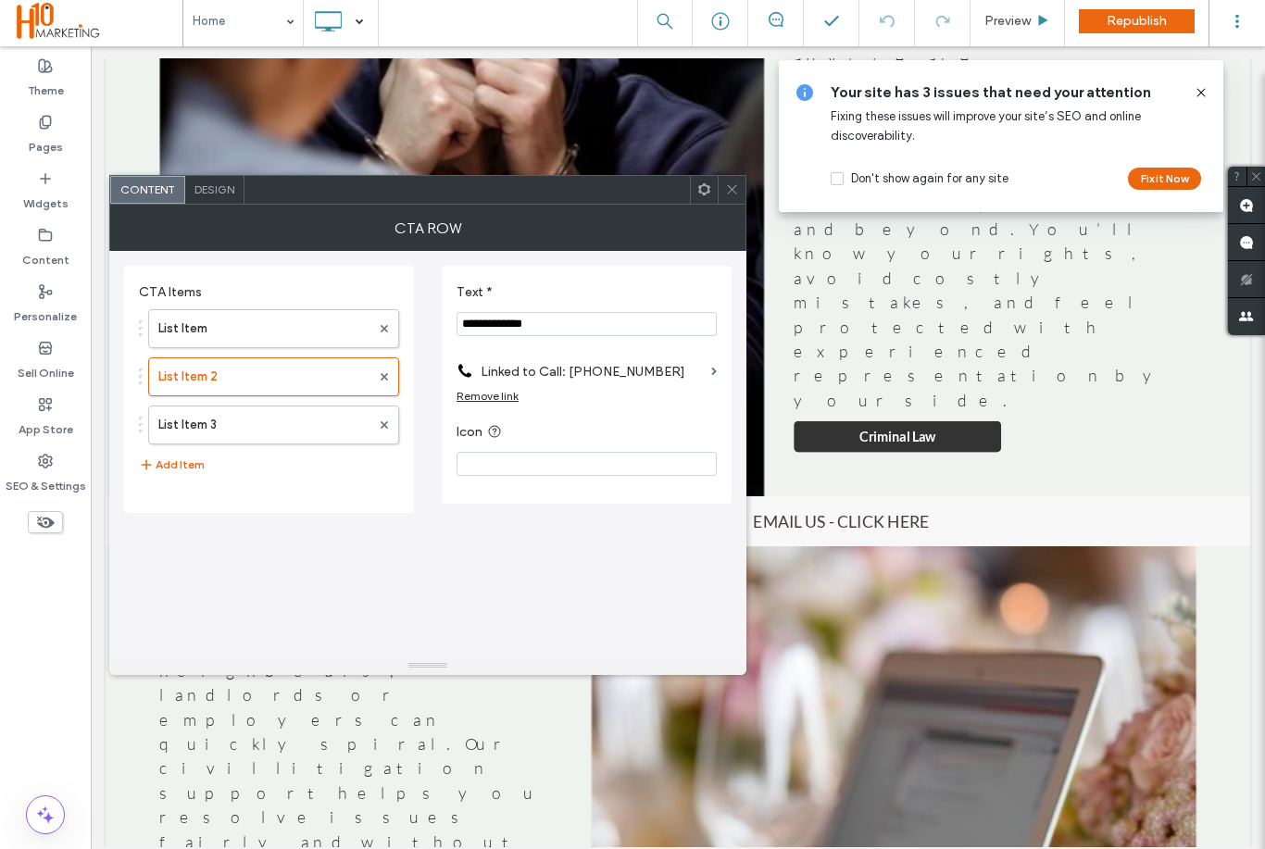
click at [554, 323] on input "**********" at bounding box center [586, 324] width 260 height 24
click at [524, 335] on input "**********" at bounding box center [586, 324] width 260 height 24
click at [523, 334] on input "**********" at bounding box center [586, 324] width 260 height 24
click at [515, 336] on input "**********" at bounding box center [586, 324] width 260 height 24
paste input "Text *"
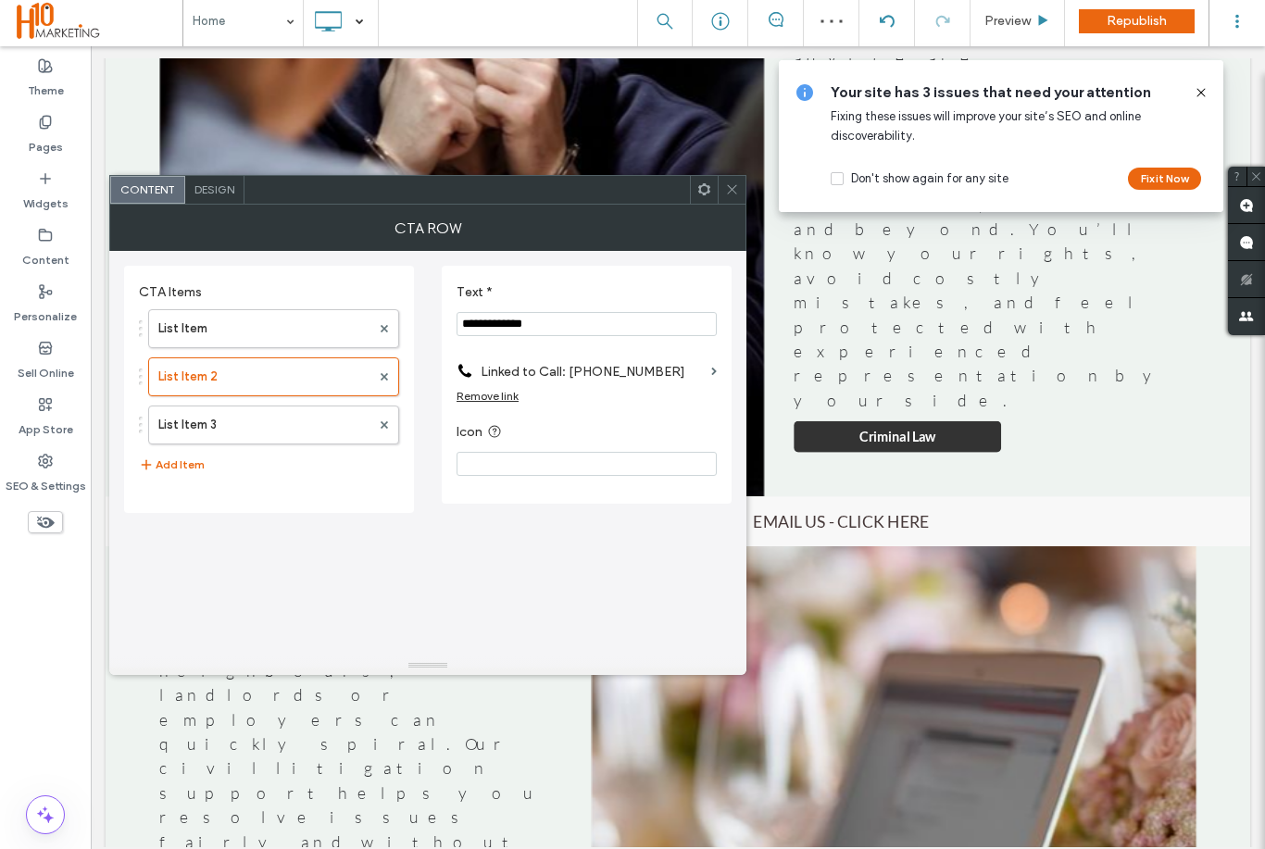
type input "**********"
click at [615, 374] on label "Linked to Call: 01244 123 456" at bounding box center [592, 372] width 223 height 34
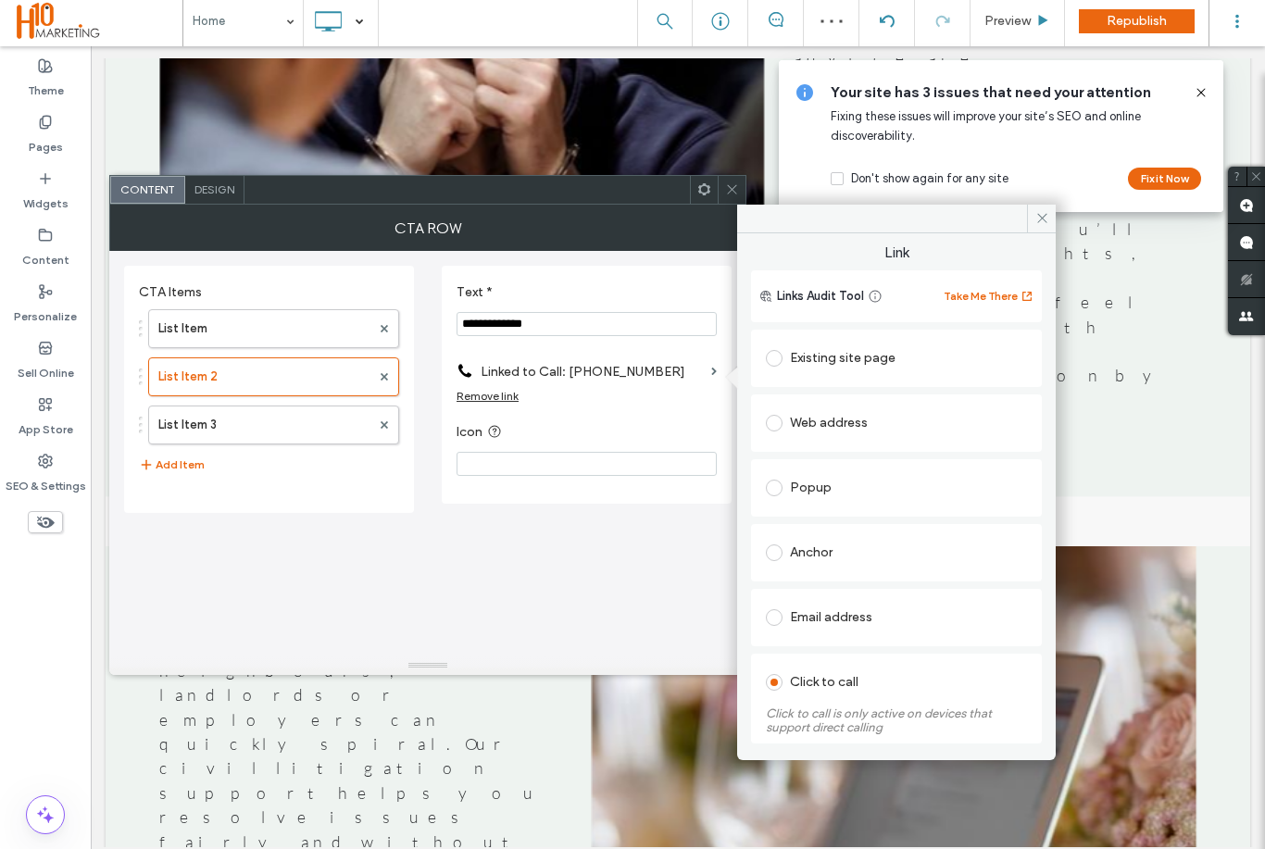
select select "**********"
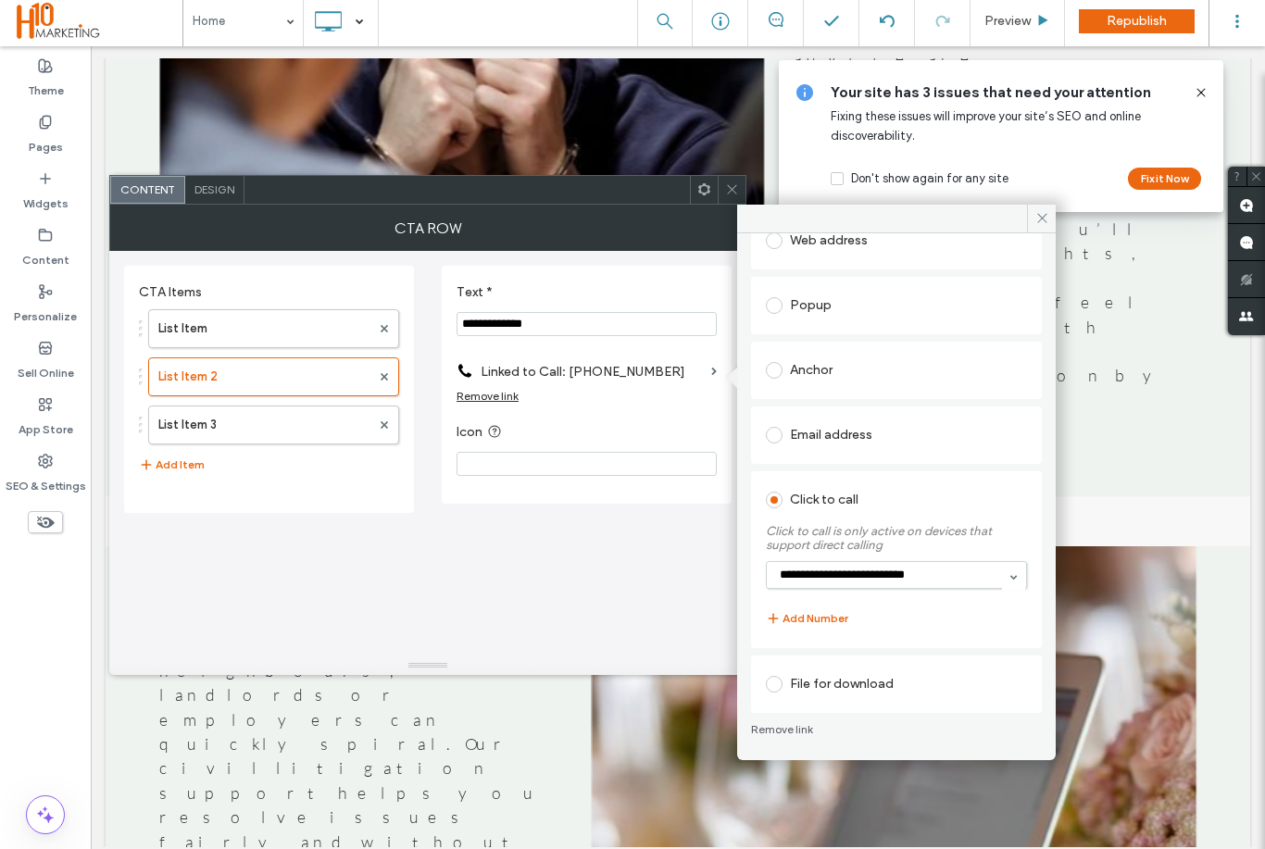
scroll to position [186, 0]
click at [898, 578] on select "**********" at bounding box center [896, 575] width 261 height 28
click at [1051, 223] on span at bounding box center [1041, 219] width 29 height 28
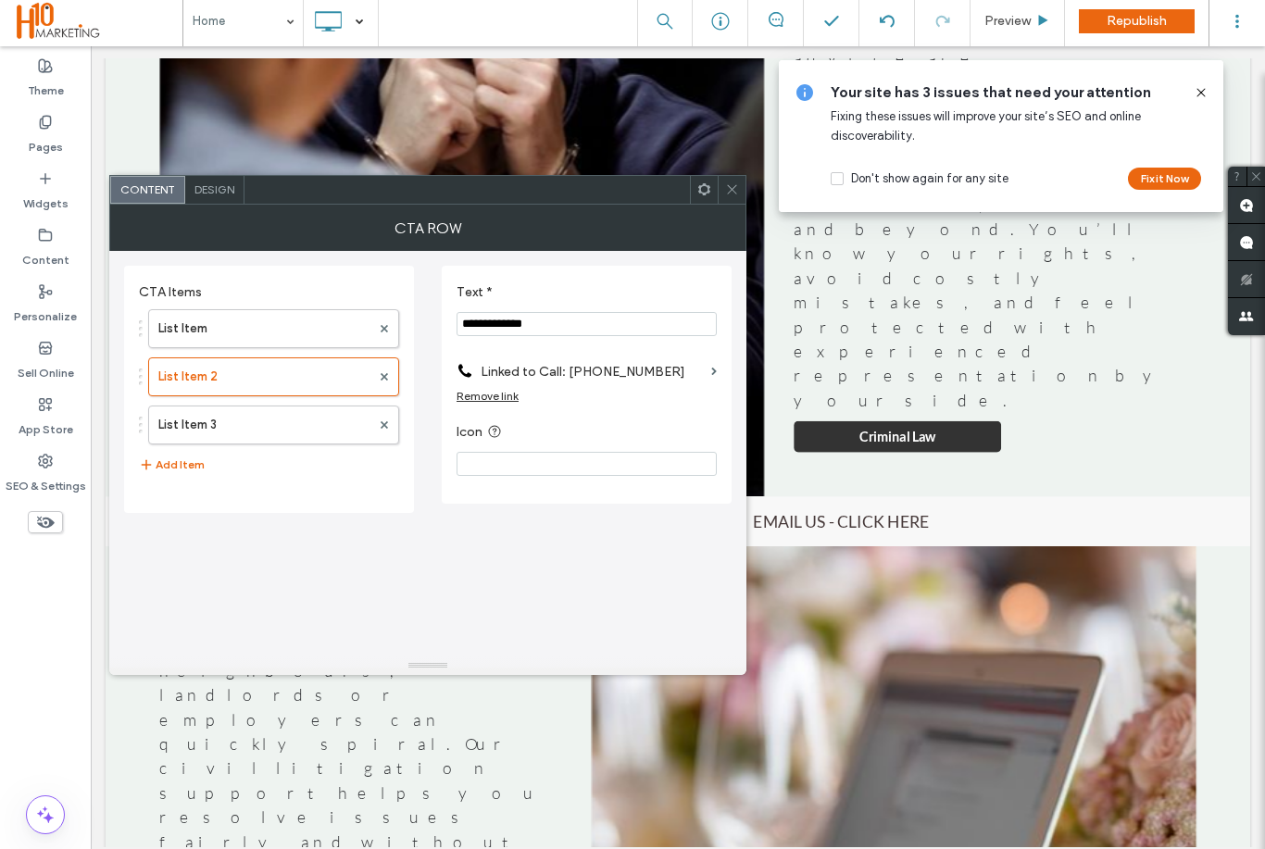
click at [662, 425] on section "Icon" at bounding box center [586, 448] width 260 height 73
click at [737, 194] on icon at bounding box center [732, 189] width 14 height 14
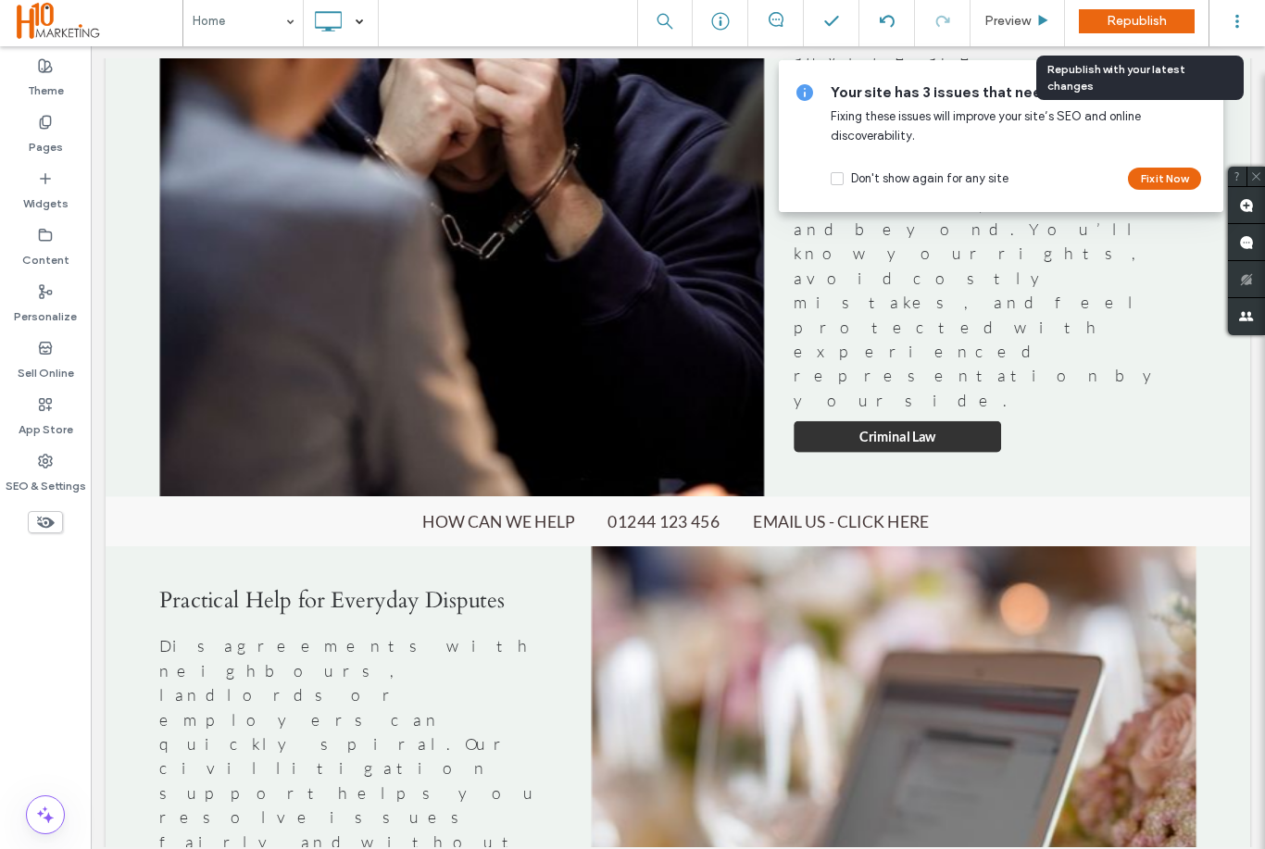
click at [1160, 22] on span "Republish" at bounding box center [1136, 21] width 60 height 16
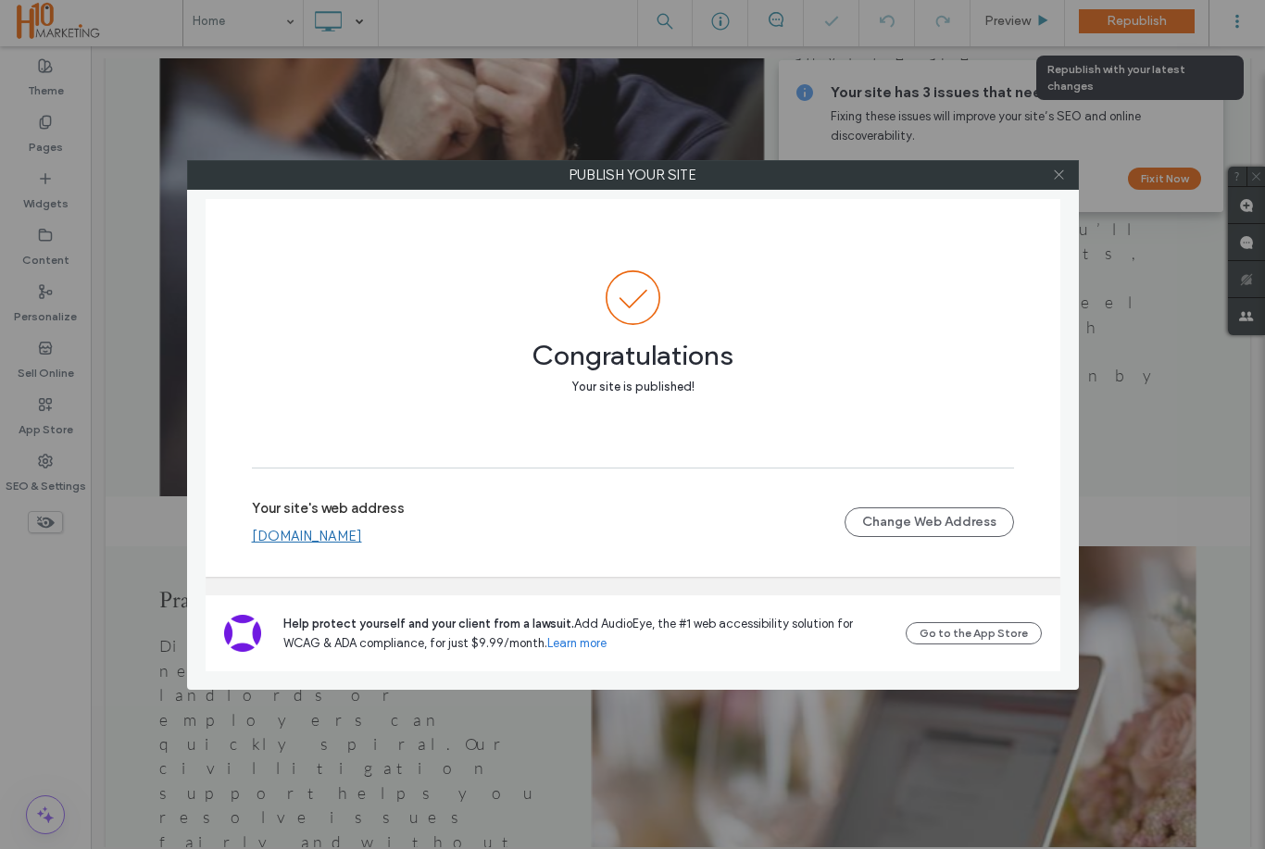
click at [1054, 180] on icon at bounding box center [1059, 175] width 14 height 14
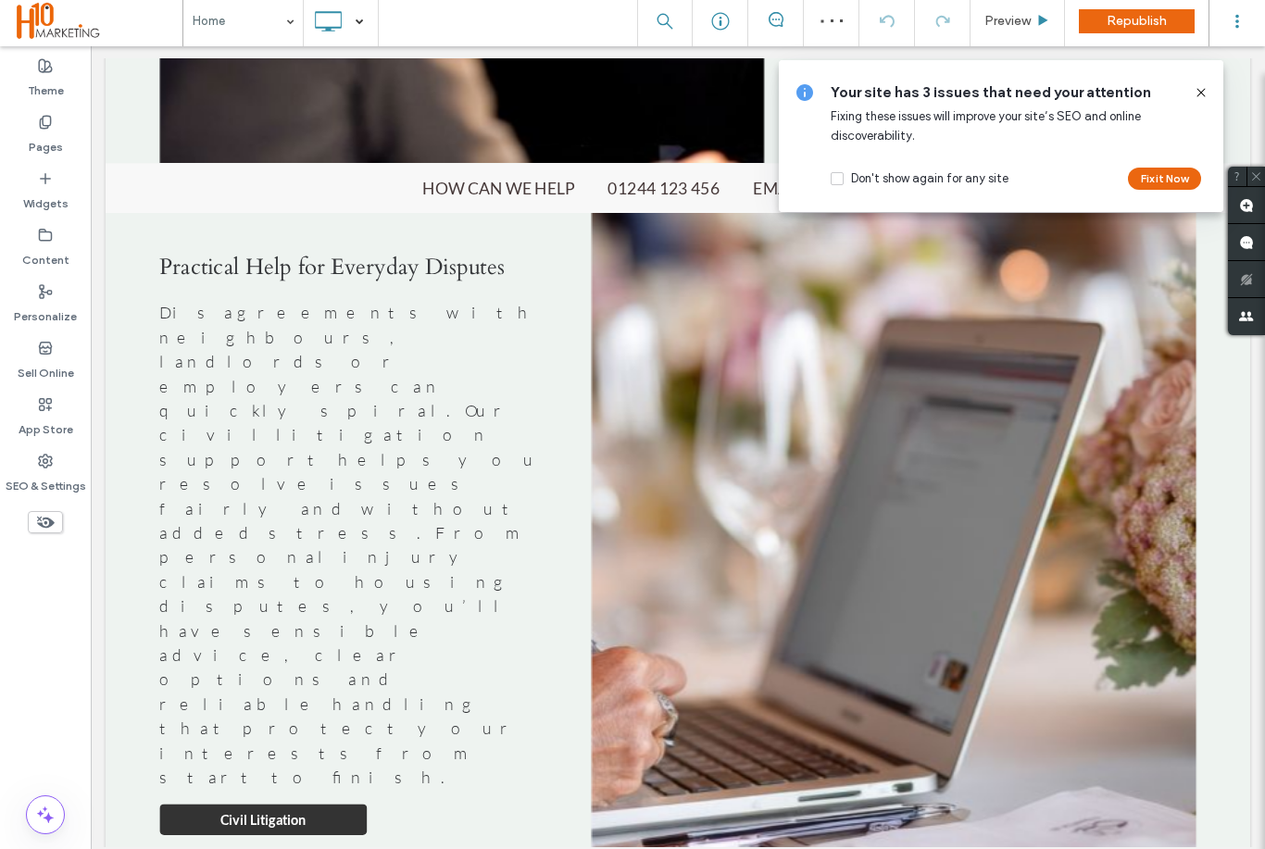
scroll to position [4418, 0]
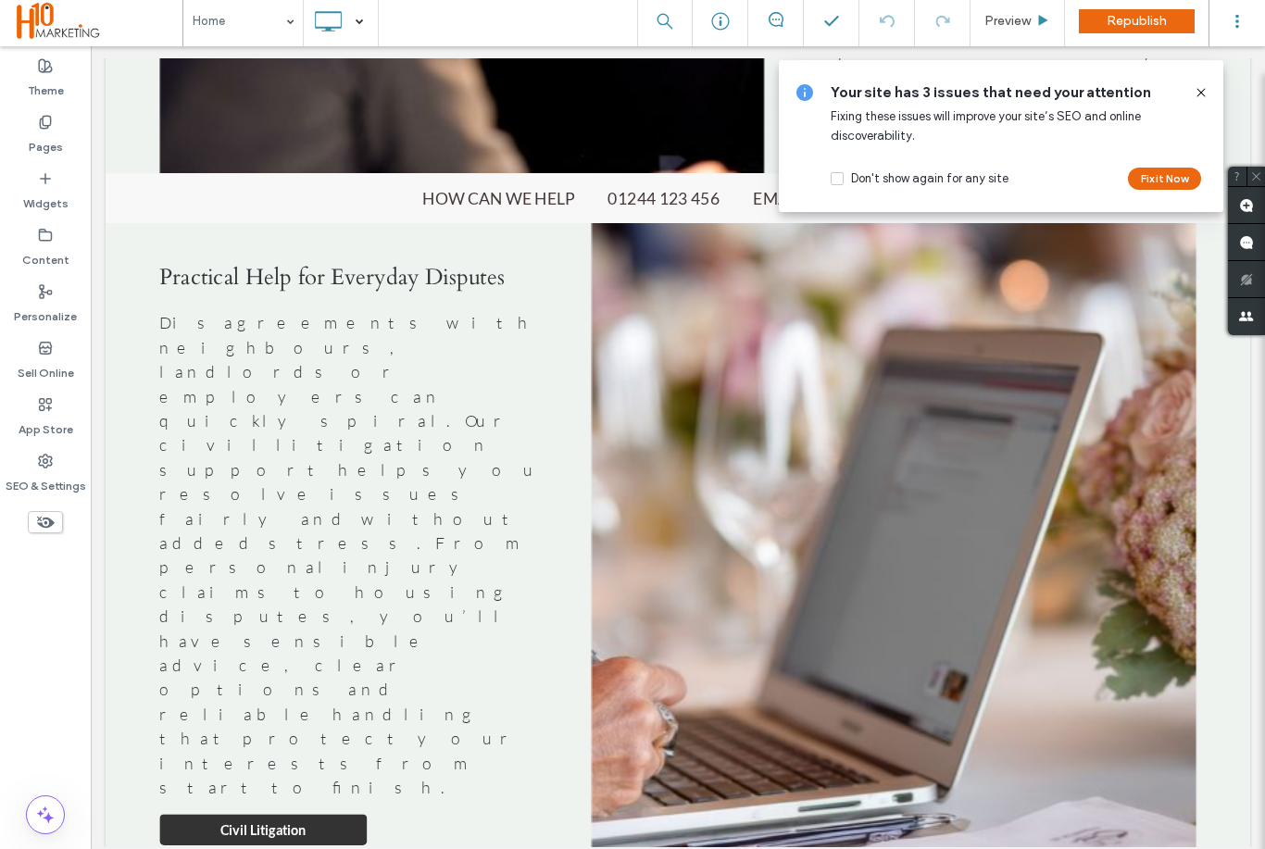
click at [1197, 89] on use at bounding box center [1200, 92] width 8 height 8
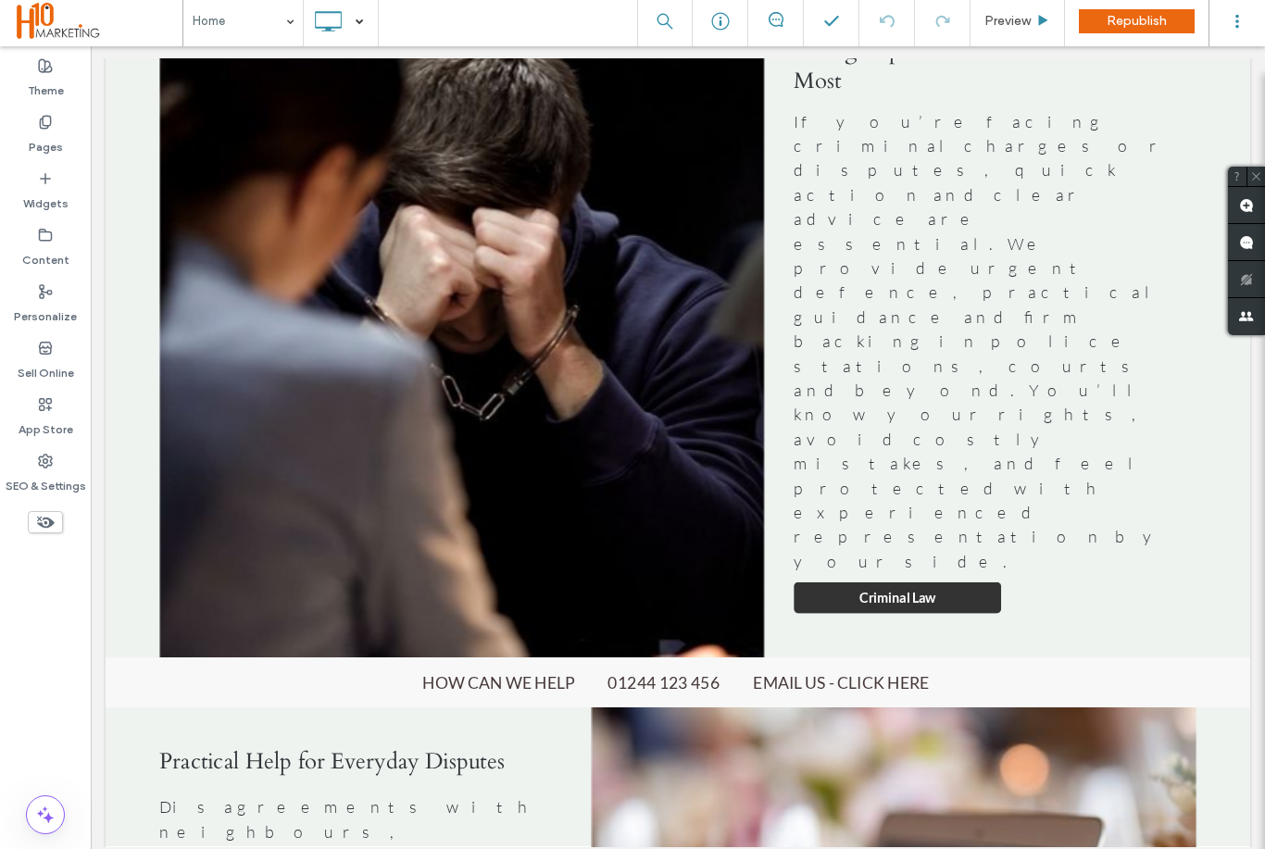
scroll to position [3820, 0]
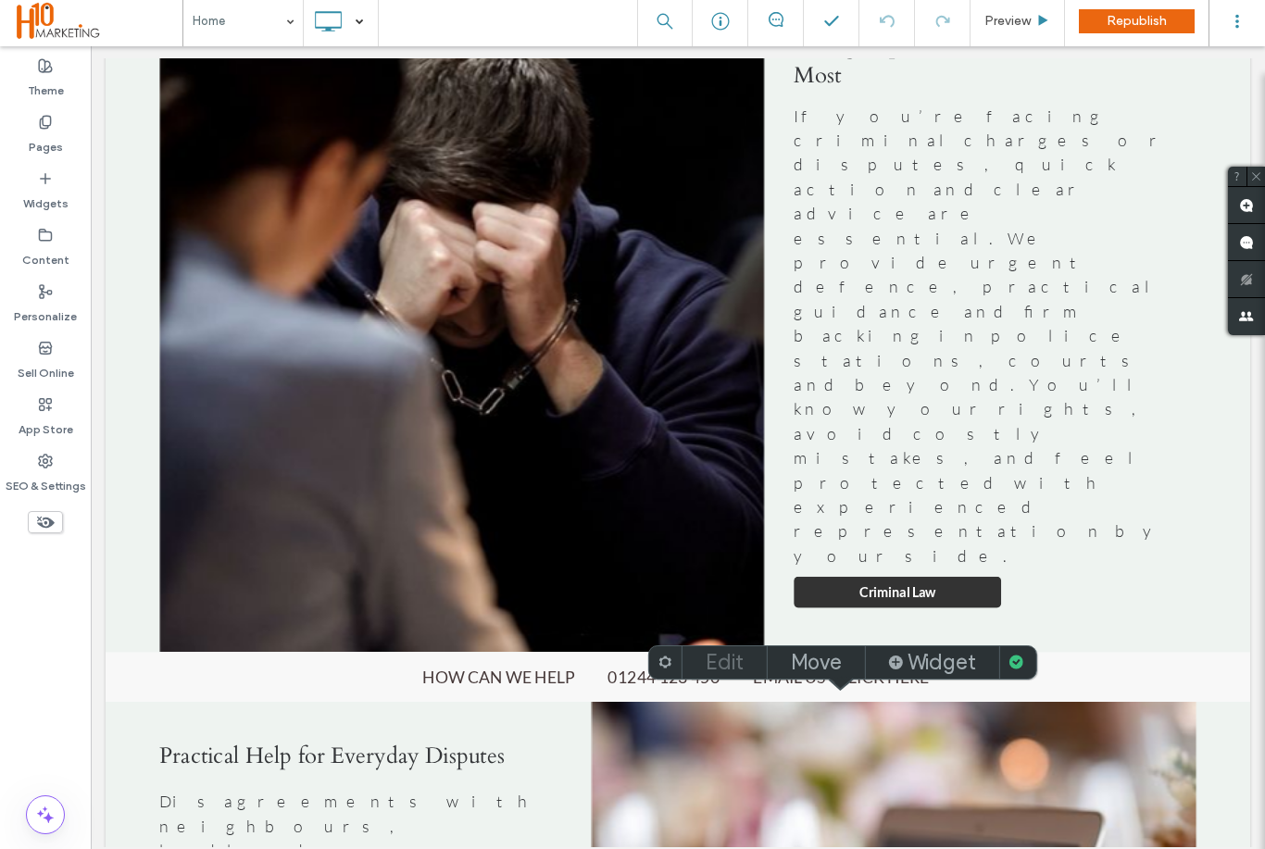
click at [733, 661] on label "Edit" at bounding box center [725, 662] width 38 height 26
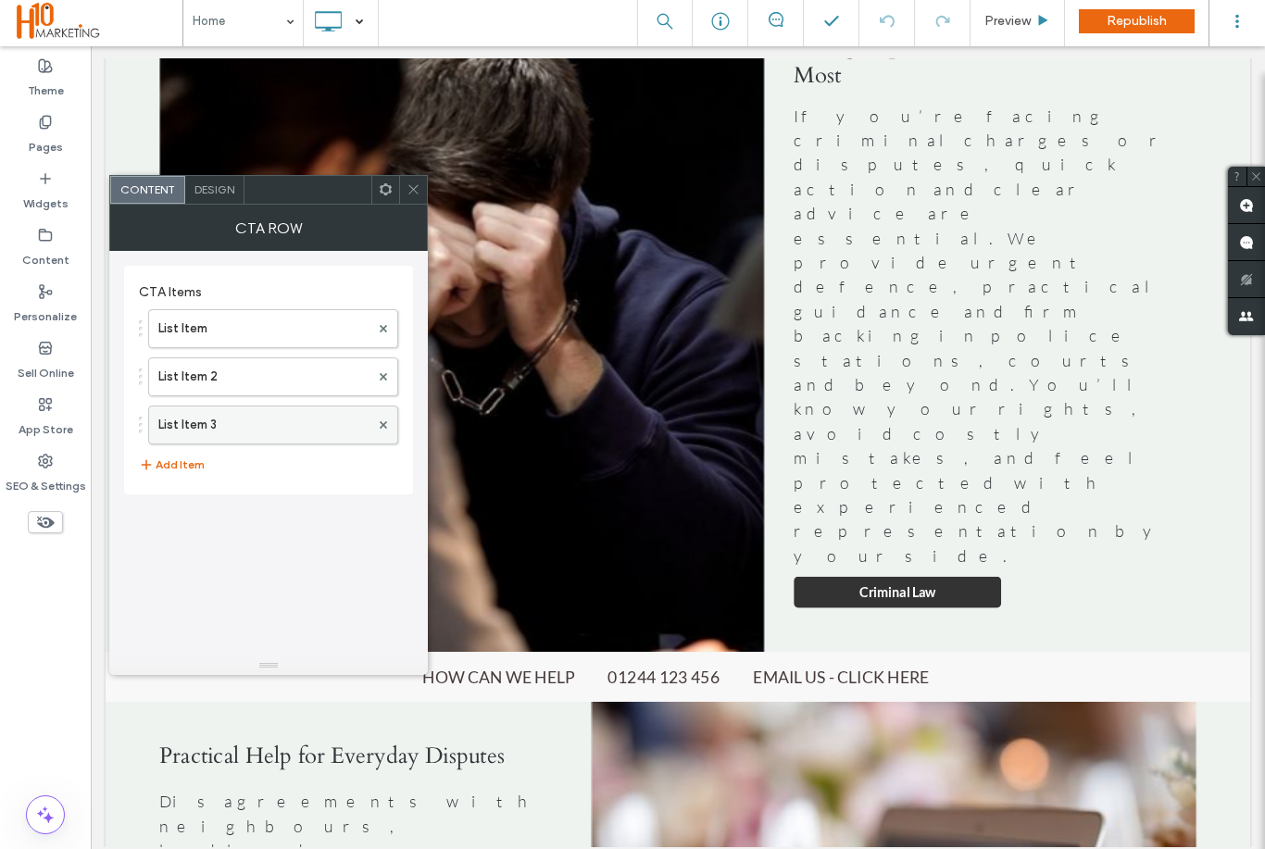
click at [226, 443] on label "List Item 3" at bounding box center [263, 424] width 211 height 37
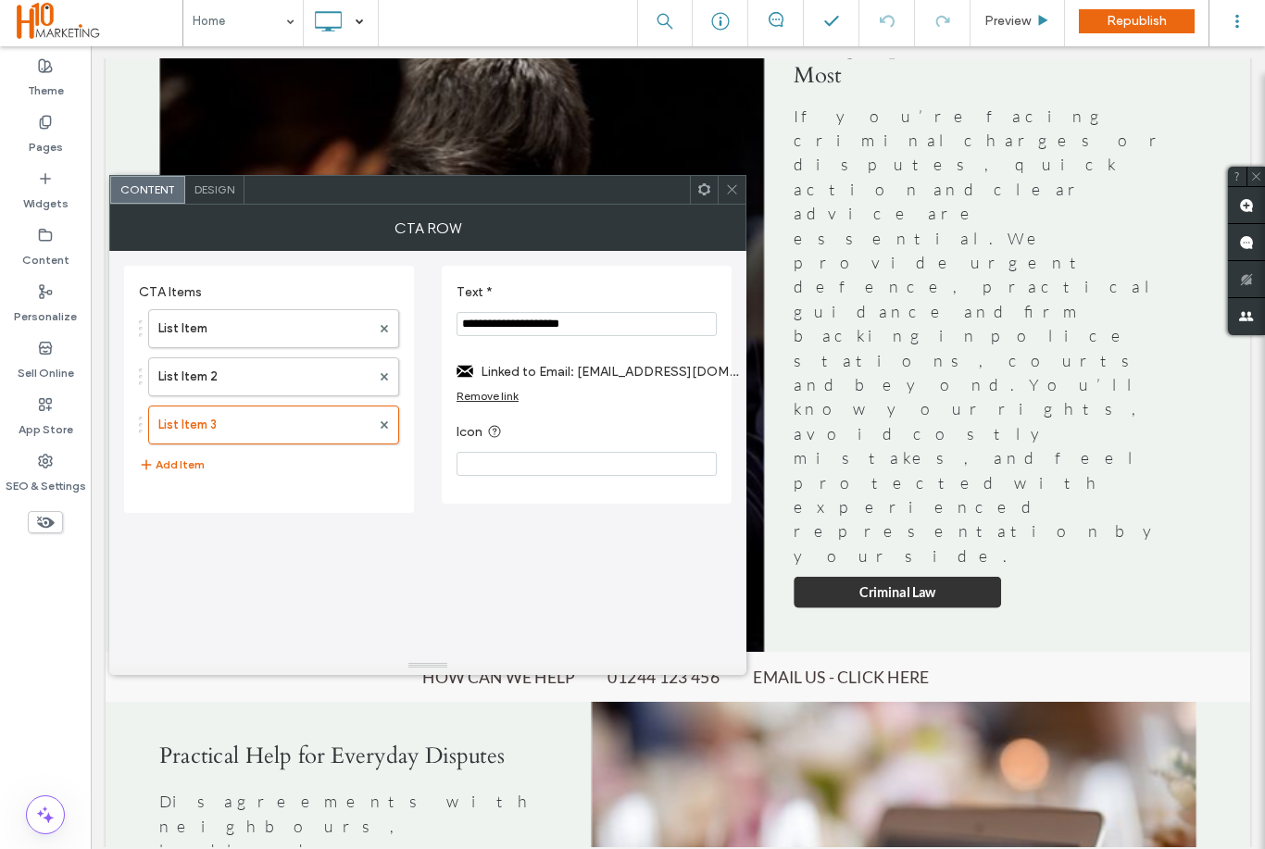
click at [730, 193] on use at bounding box center [731, 189] width 9 height 9
